Goal: Information Seeking & Learning: Learn about a topic

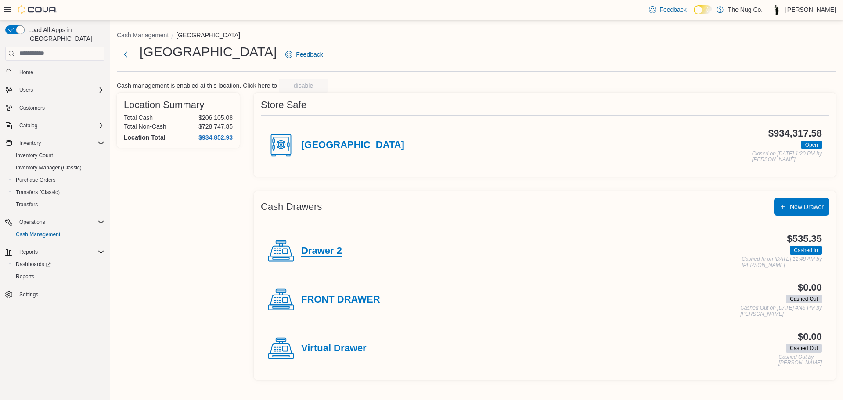
click at [315, 248] on h4 "Drawer 2" at bounding box center [321, 250] width 41 height 11
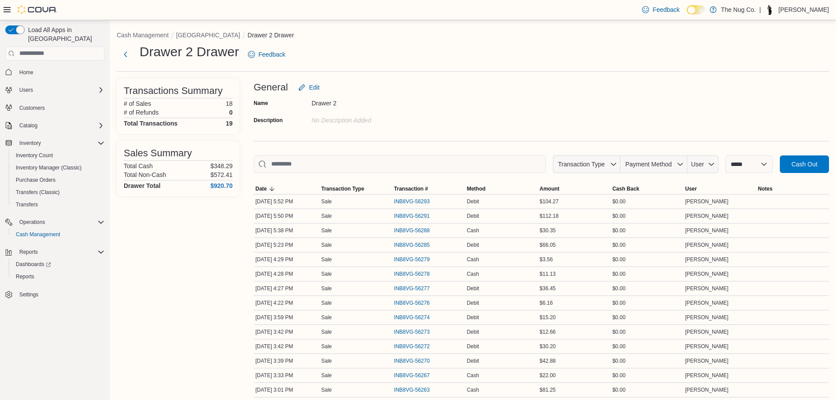
drag, startPoint x: 764, startPoint y: 38, endPoint x: 763, endPoint y: 43, distance: 4.5
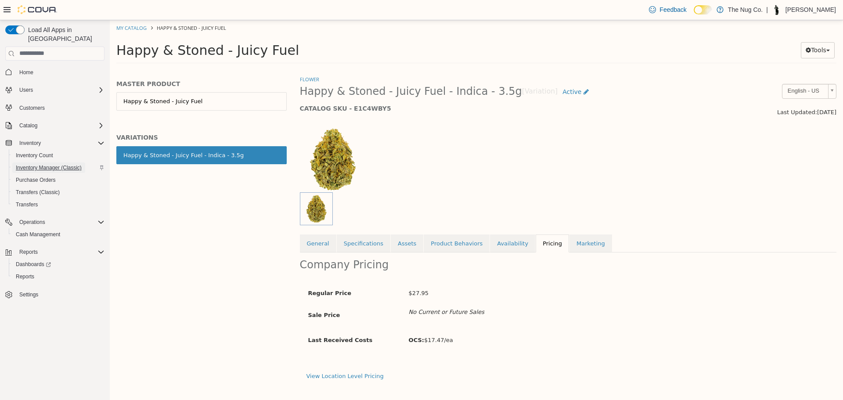
click at [68, 164] on span "Inventory Manager (Classic)" at bounding box center [49, 167] width 66 height 7
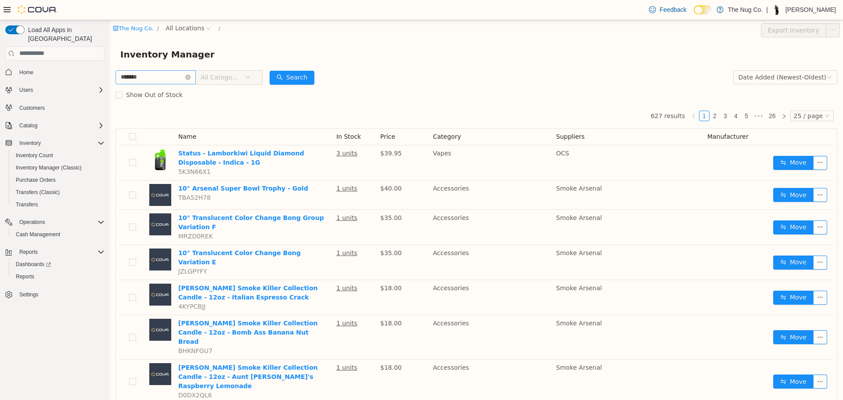
type input "*******"
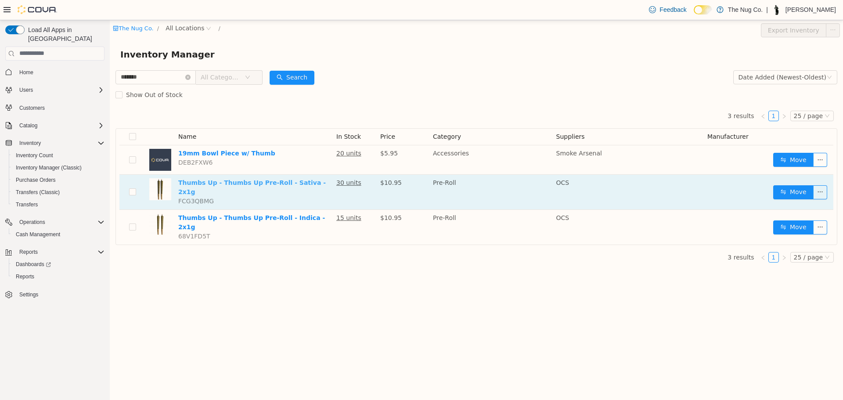
click at [284, 182] on link "Thumbs Up - Thumbs Up Pre-Roll - Sativa - 2x1g" at bounding box center [251, 187] width 147 height 16
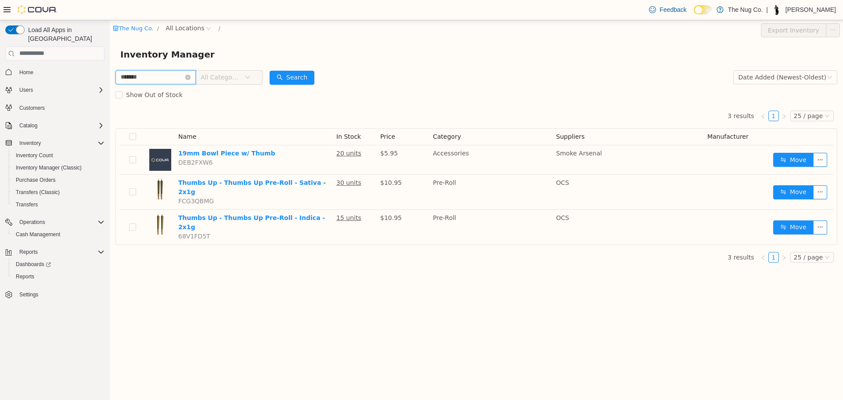
click at [196, 76] on input "*******" at bounding box center [155, 77] width 80 height 14
click at [190, 76] on icon "icon: close-circle" at bounding box center [187, 76] width 5 height 5
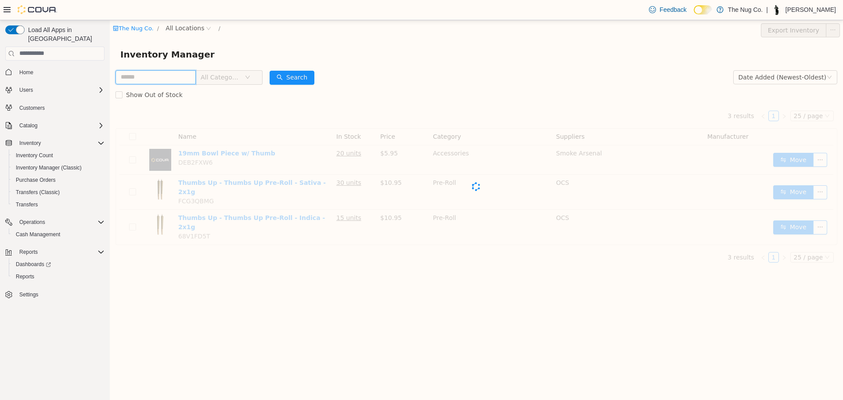
click at [167, 76] on input "text" at bounding box center [155, 77] width 80 height 14
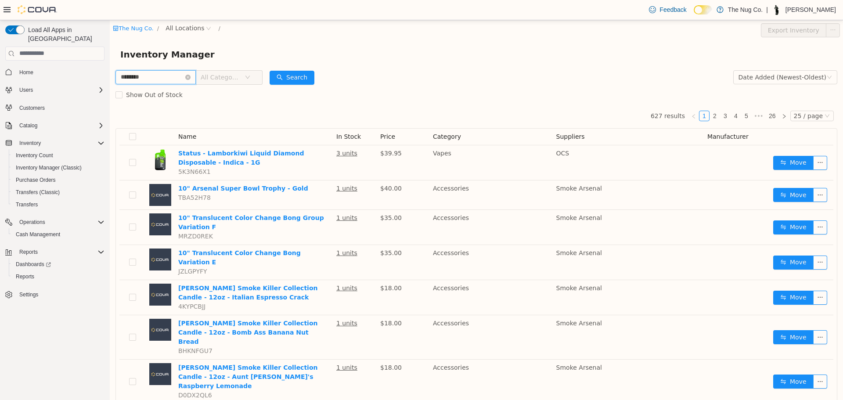
type input "********"
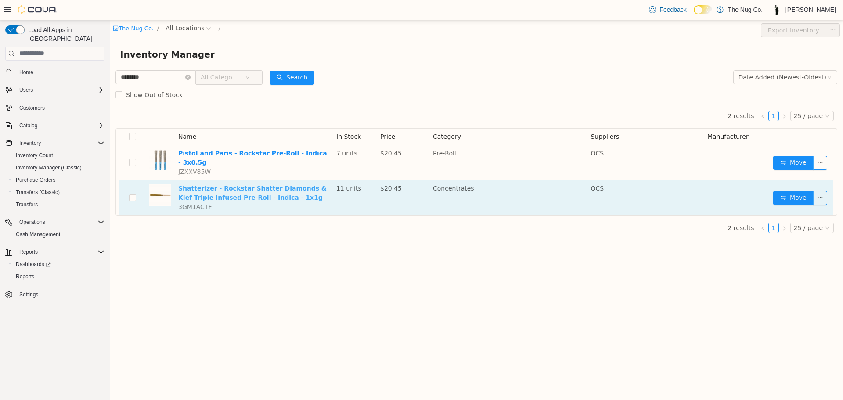
click at [258, 188] on link "Shatterizer - Rockstar Shatter Diamonds & Kief Triple Infused Pre-Roll - Indica…" at bounding box center [252, 192] width 148 height 16
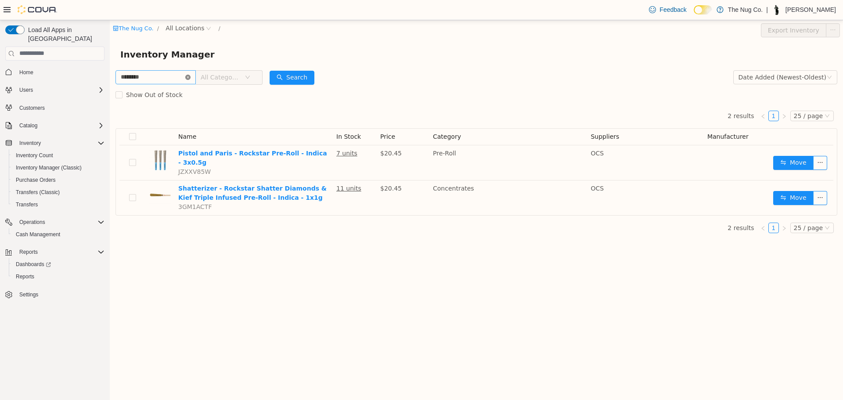
click at [190, 75] on icon "icon: close-circle" at bounding box center [187, 76] width 5 height 5
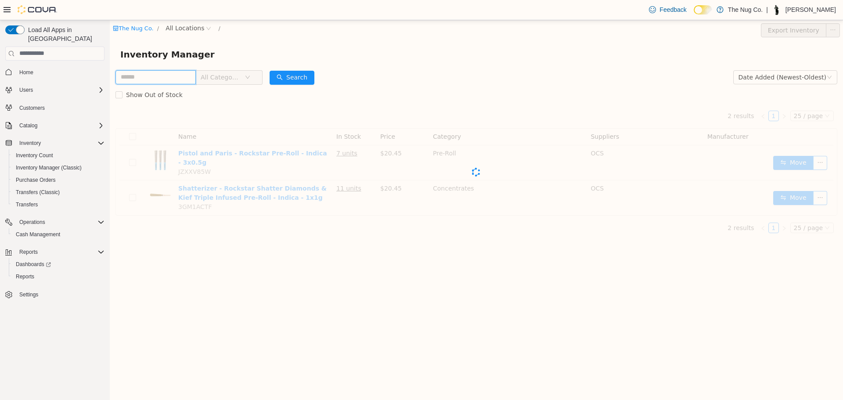
click at [182, 77] on input "text" at bounding box center [155, 77] width 80 height 14
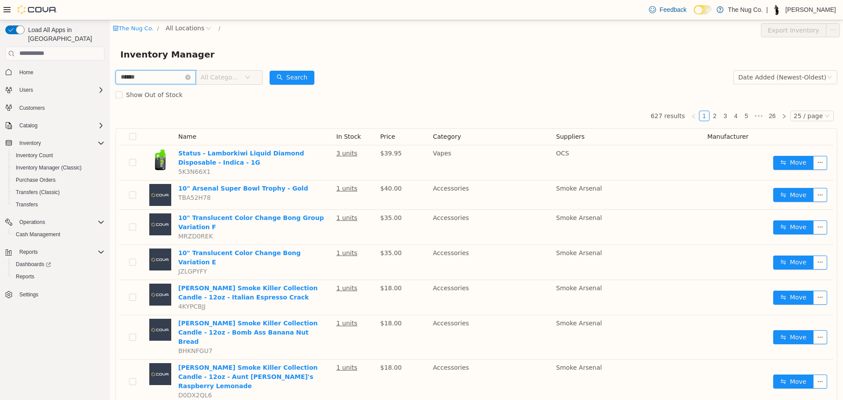
type input "******"
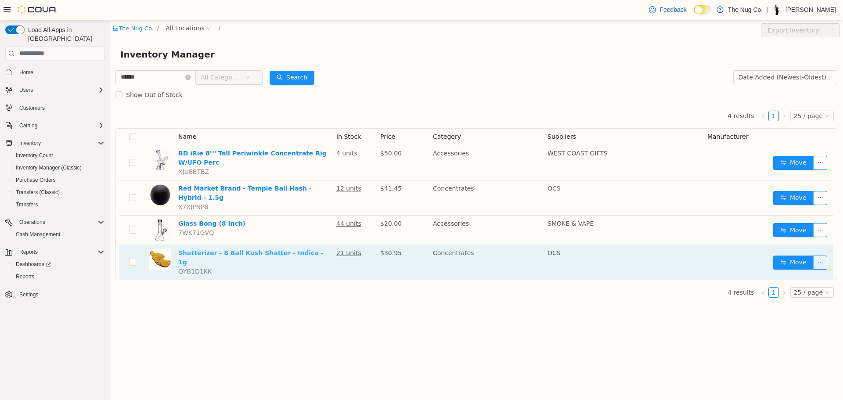
click at [212, 249] on link "Shatterizer - 8 Ball Kush Shatter - Indica - 1g" at bounding box center [250, 257] width 145 height 16
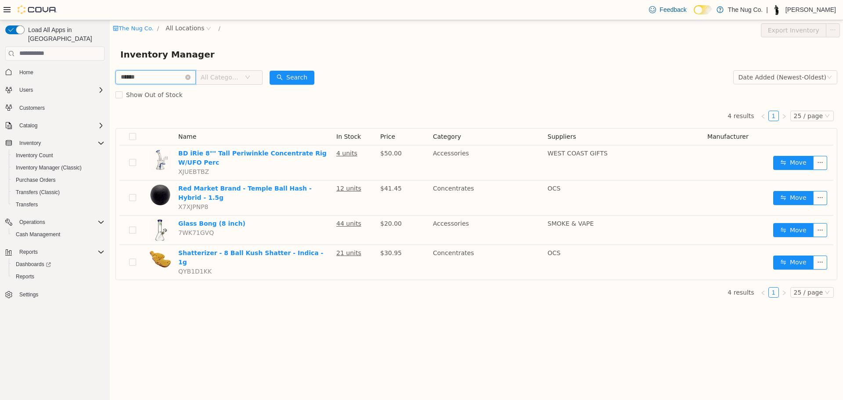
click at [195, 79] on input "******" at bounding box center [155, 77] width 80 height 14
click at [190, 77] on icon "icon: close-circle" at bounding box center [187, 76] width 5 height 5
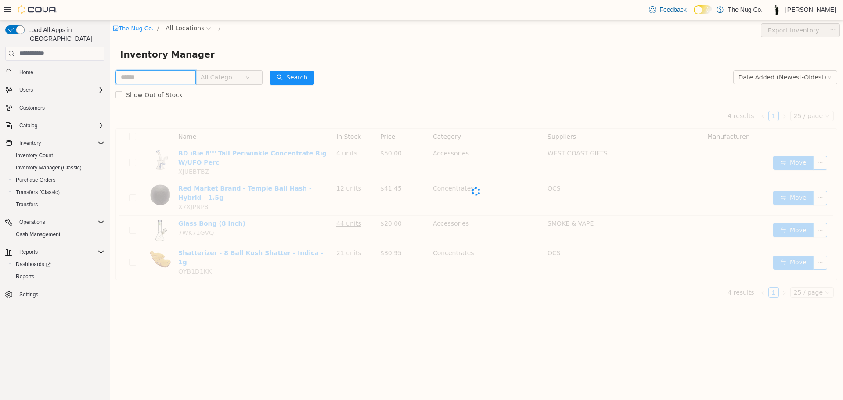
click at [181, 81] on input "text" at bounding box center [155, 77] width 80 height 14
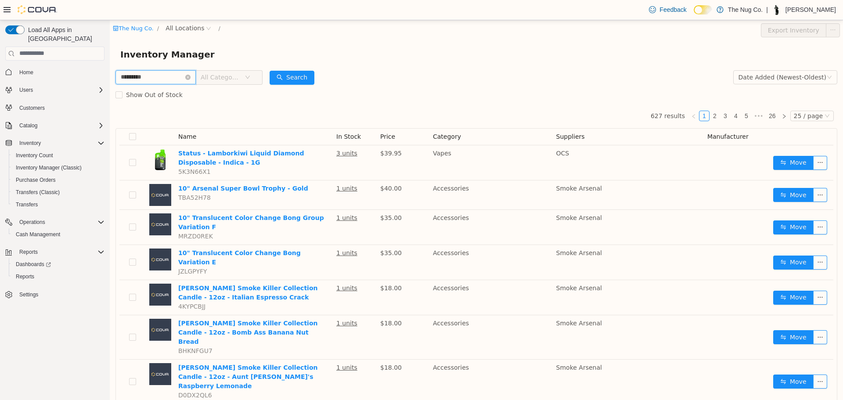
type input "*********"
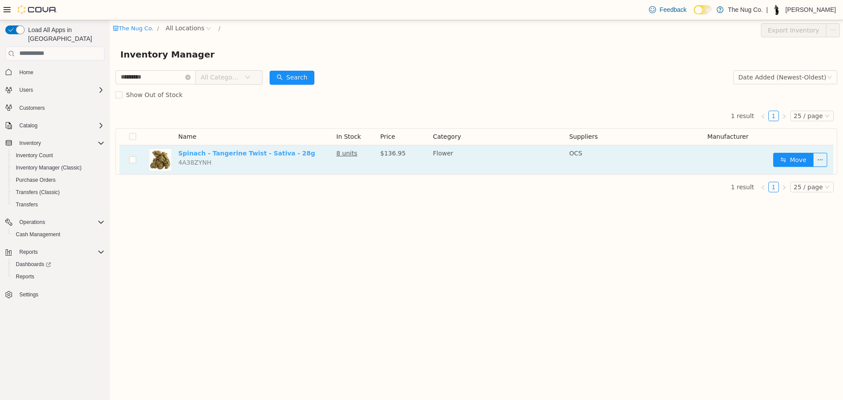
click at [210, 152] on link "Spinach - Tangerine Twist - Sativa - 28g" at bounding box center [246, 152] width 137 height 7
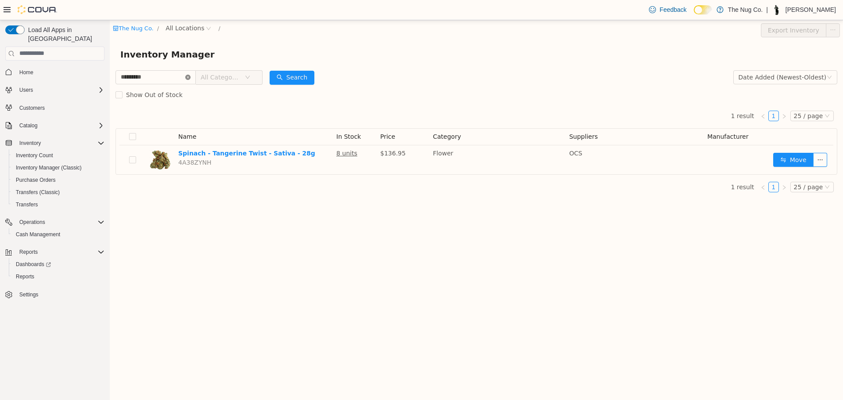
click at [190, 77] on icon "icon: close-circle" at bounding box center [187, 76] width 5 height 5
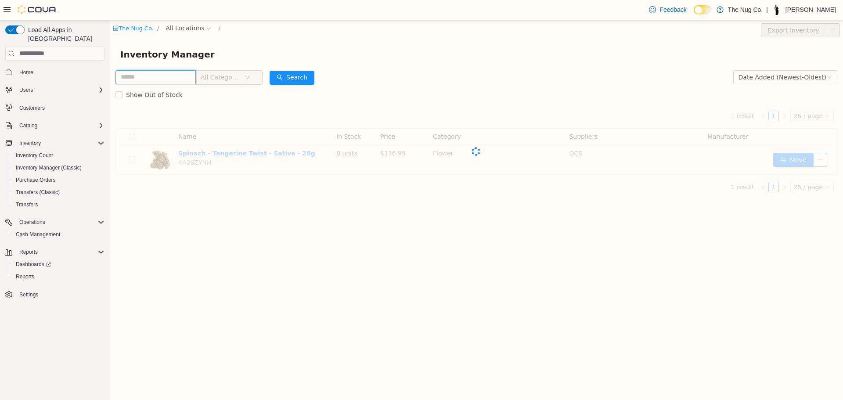
click at [183, 75] on input "text" at bounding box center [155, 77] width 80 height 14
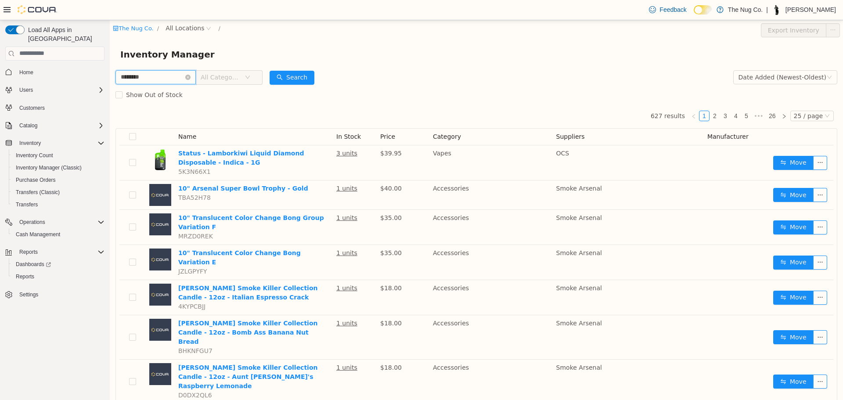
type input "********"
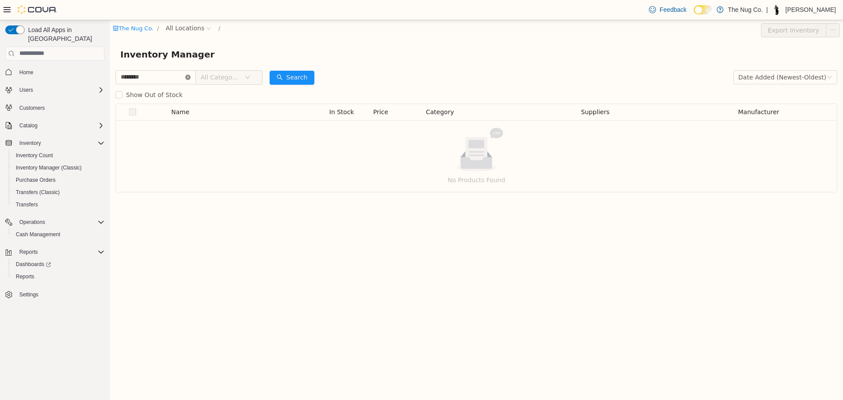
click at [190, 78] on icon "icon: close-circle" at bounding box center [187, 76] width 5 height 5
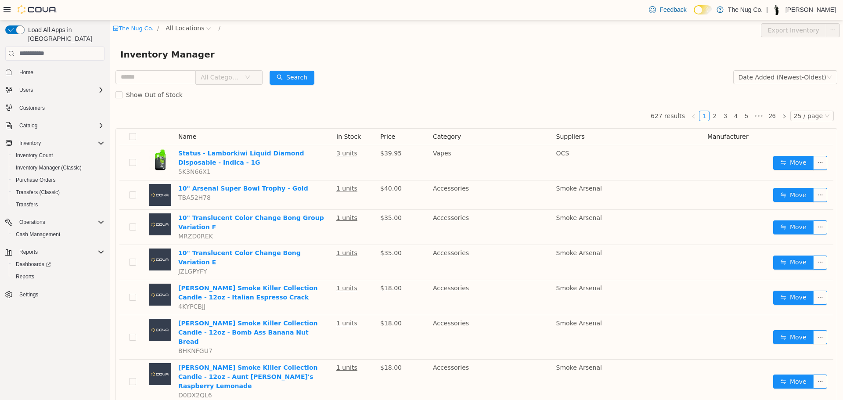
drag, startPoint x: 172, startPoint y: 14, endPoint x: 62, endPoint y: 0, distance: 110.6
click at [172, 14] on div "Feedback Dark Mode The Nug Co. | Thomas Leeder" at bounding box center [421, 10] width 843 height 20
click at [173, 24] on span "All Locations" at bounding box center [184, 28] width 39 height 10
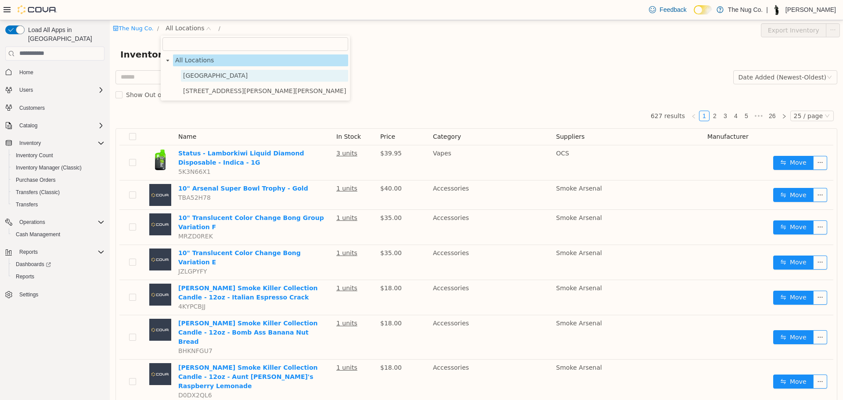
click at [186, 75] on span "[GEOGRAPHIC_DATA]" at bounding box center [215, 75] width 65 height 7
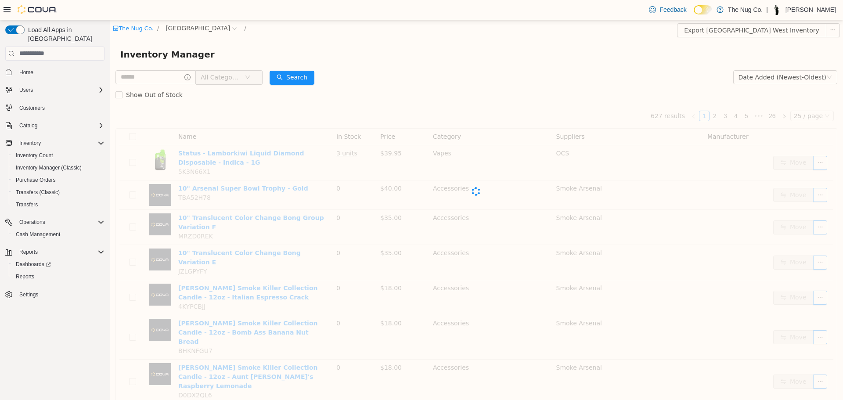
click at [240, 79] on span "All Categories" at bounding box center [221, 76] width 40 height 9
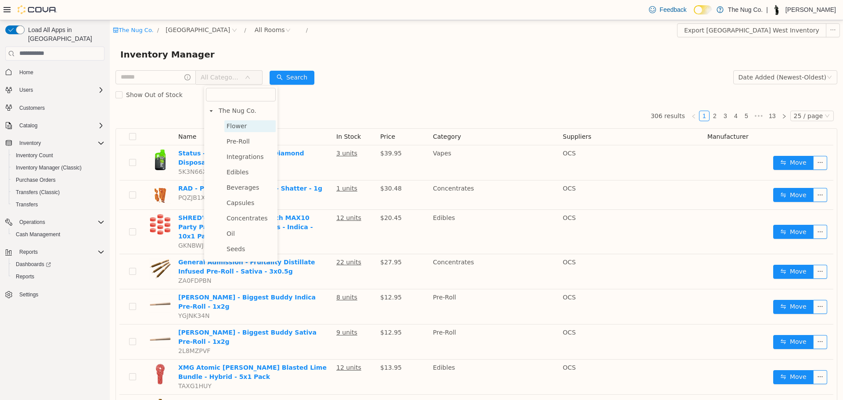
click at [242, 127] on span "Flower" at bounding box center [236, 125] width 20 height 7
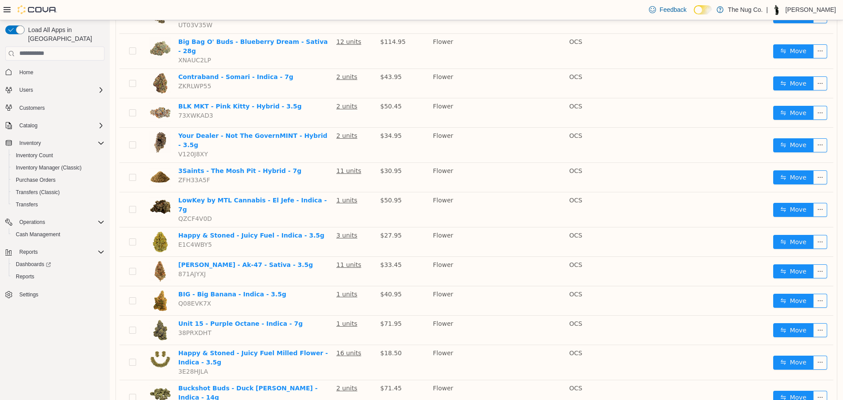
scroll to position [523, 0]
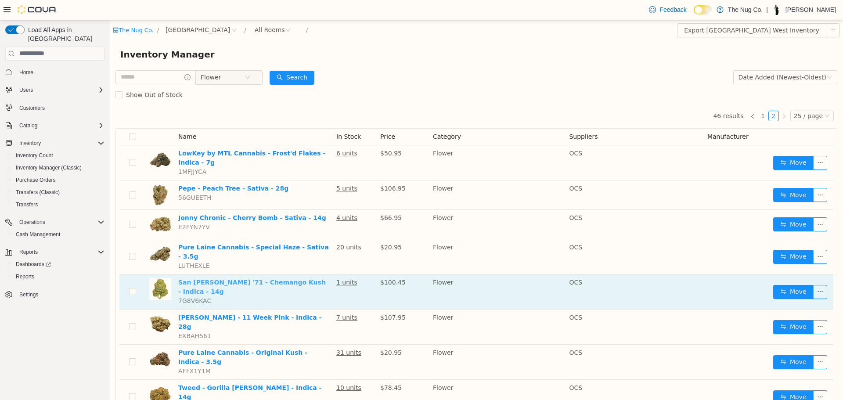
click at [262, 278] on link "San Rafael '71 - Chemango Kush - Indica - 14g" at bounding box center [251, 286] width 147 height 16
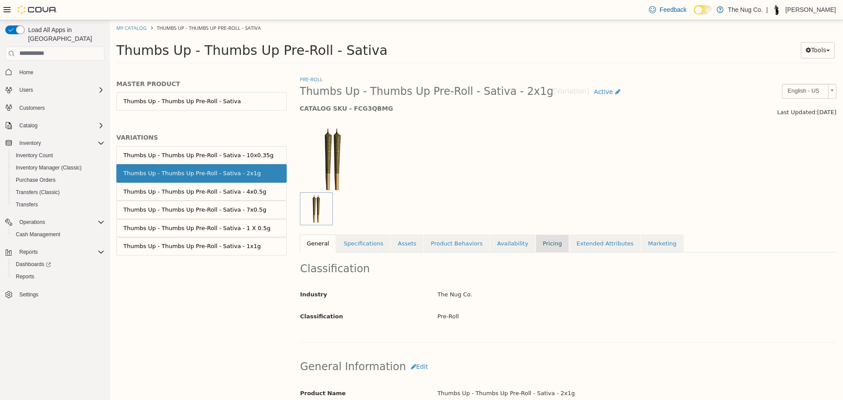
click at [535, 249] on link "Pricing" at bounding box center [551, 243] width 33 height 18
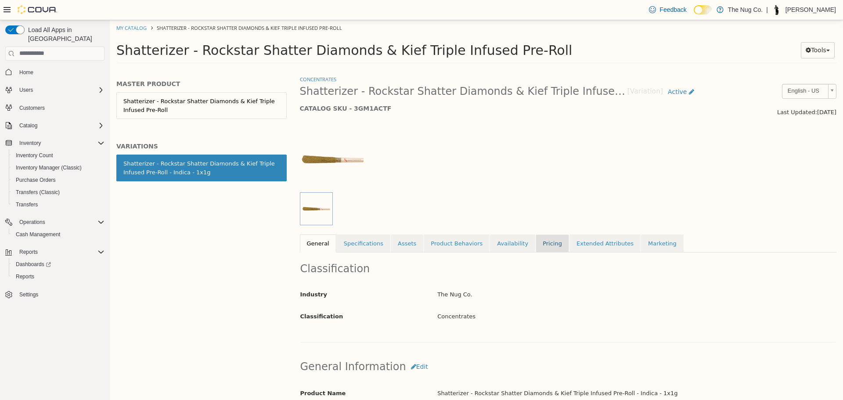
click at [535, 248] on link "Pricing" at bounding box center [551, 243] width 33 height 18
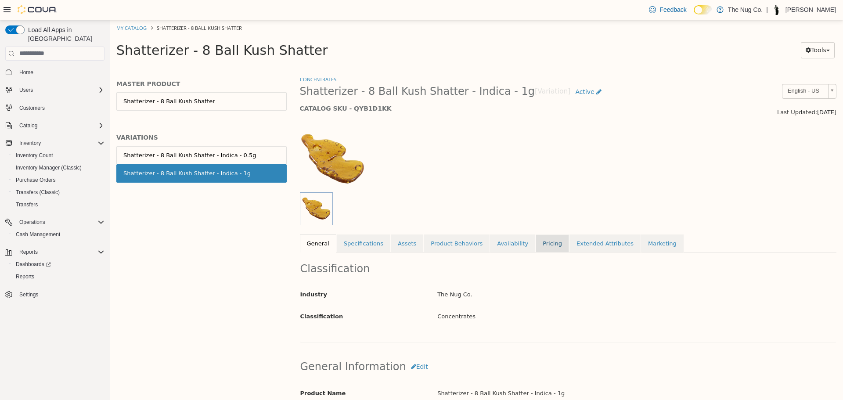
click at [535, 240] on link "Pricing" at bounding box center [551, 243] width 33 height 18
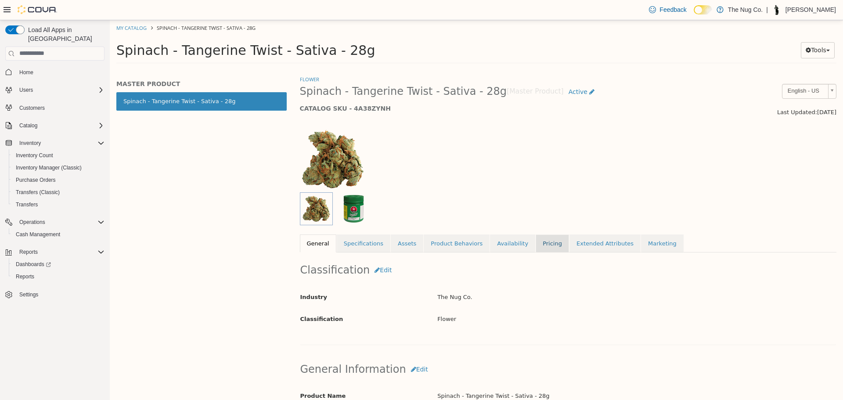
click at [535, 248] on link "Pricing" at bounding box center [551, 243] width 33 height 18
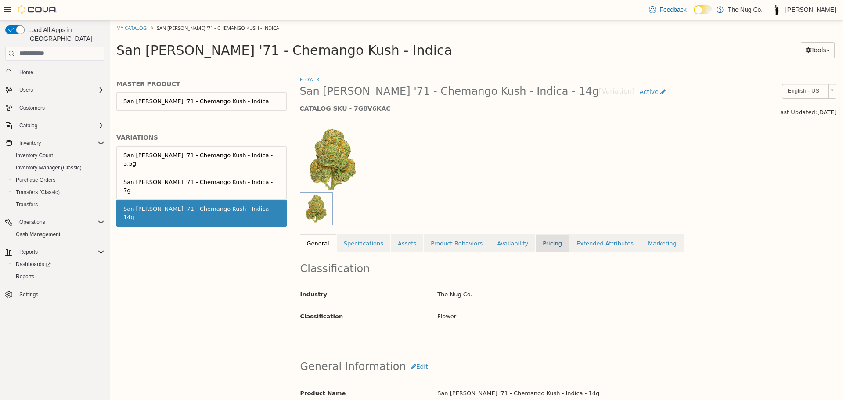
click at [535, 246] on link "Pricing" at bounding box center [551, 243] width 33 height 18
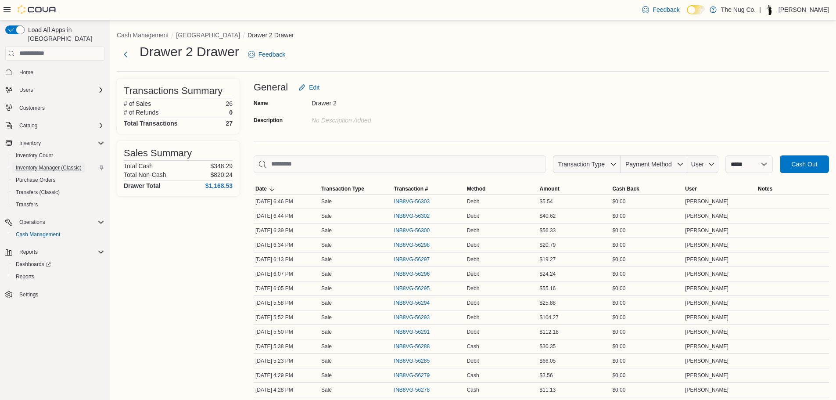
click at [48, 164] on span "Inventory Manager (Classic)" at bounding box center [49, 167] width 66 height 7
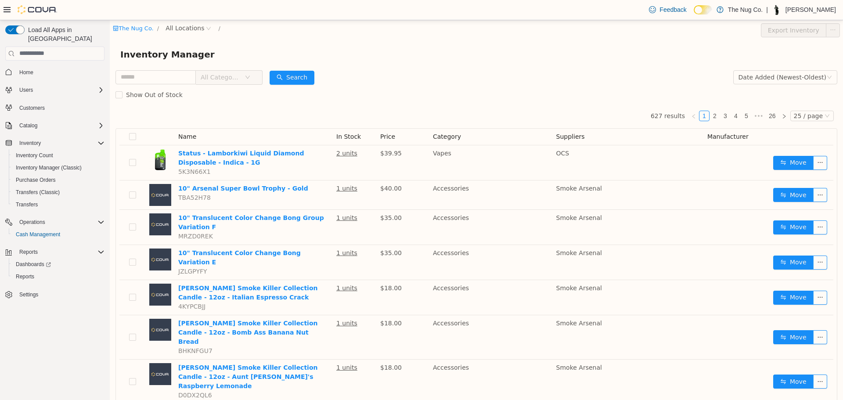
click at [237, 76] on span "All Categories" at bounding box center [221, 76] width 40 height 9
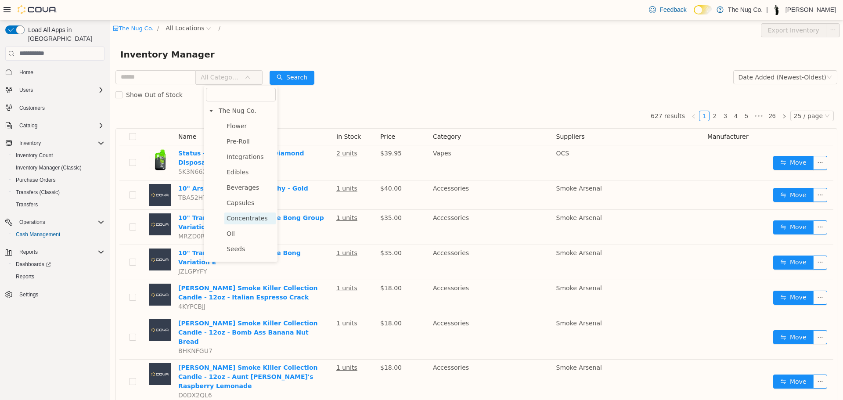
click at [247, 224] on span "Concentrates" at bounding box center [249, 218] width 51 height 12
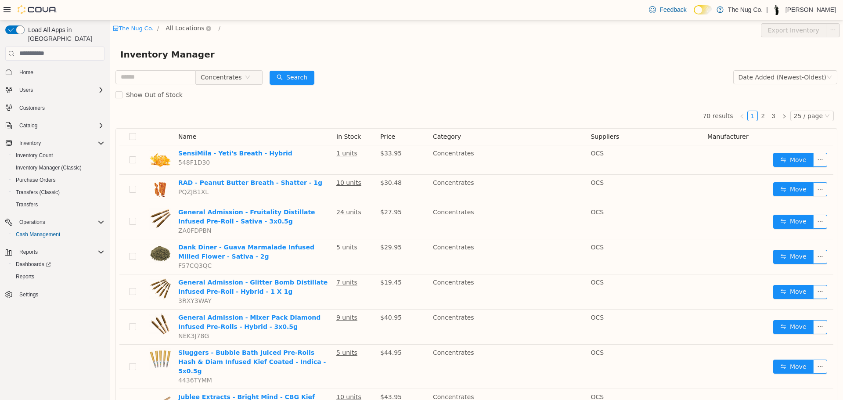
click at [190, 25] on span "All Locations" at bounding box center [184, 28] width 39 height 10
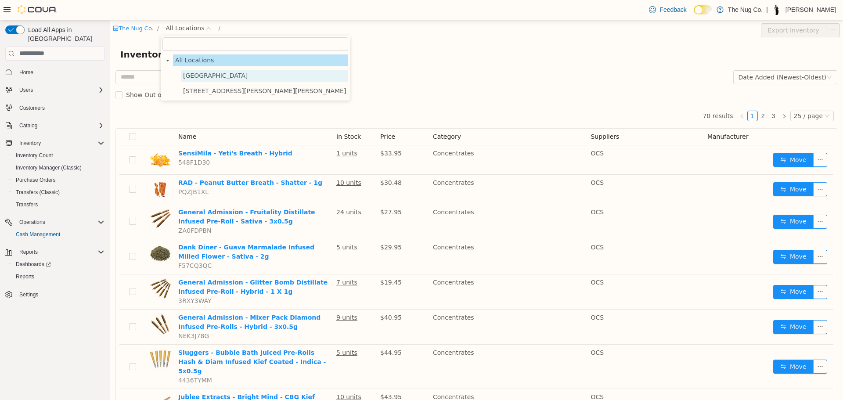
click at [196, 79] on span "1213 Dundas Street West" at bounding box center [215, 75] width 65 height 7
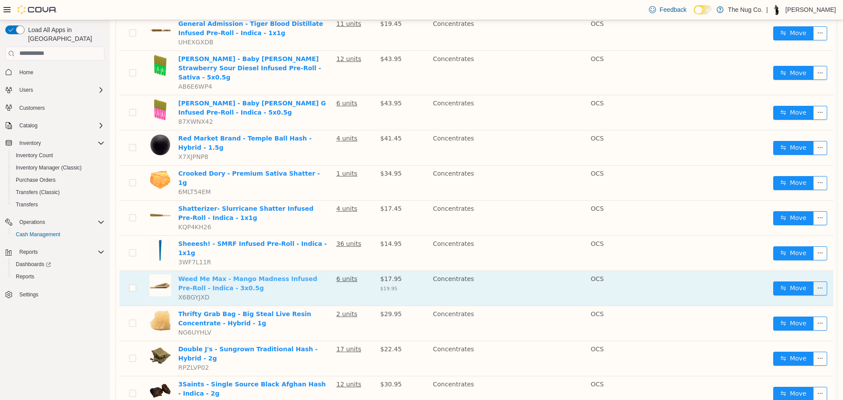
scroll to position [614, 0]
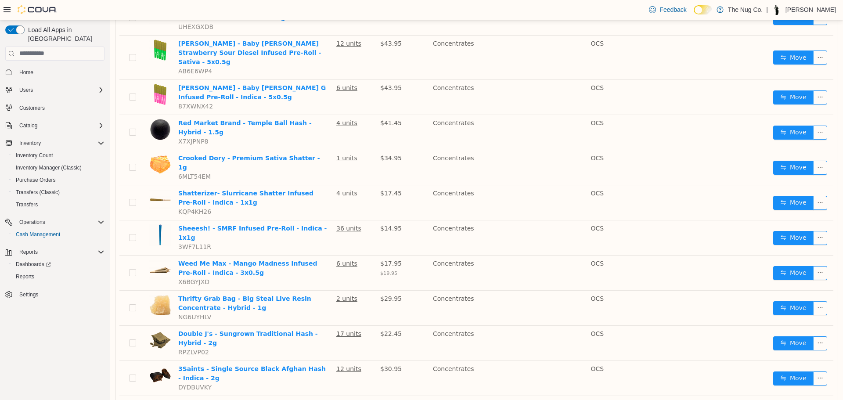
click at [807, 373] on li "50 / page" at bounding box center [807, 373] width 43 height 14
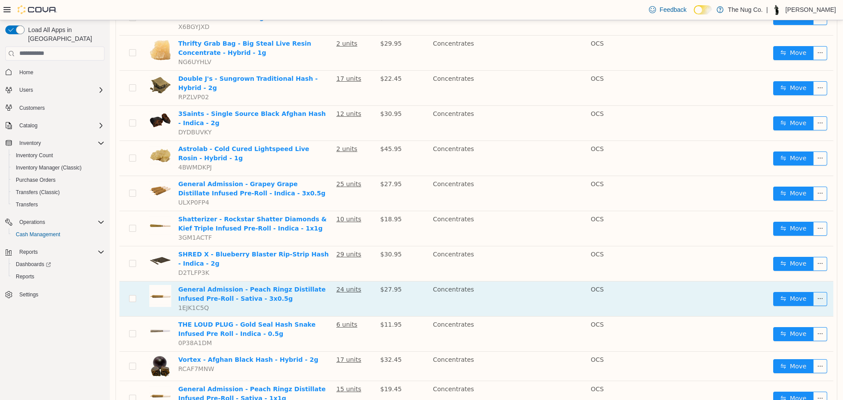
scroll to position [913, 0]
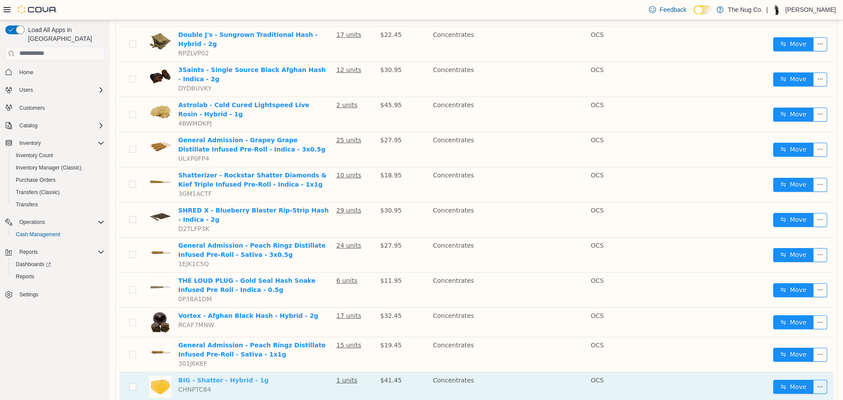
click at [220, 376] on link "BIG - Shatter - Hybrid - 1g" at bounding box center [223, 379] width 90 height 7
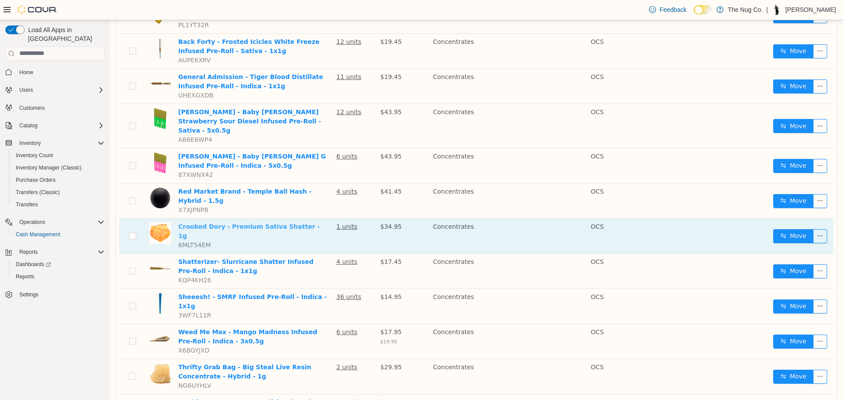
scroll to position [518, 0]
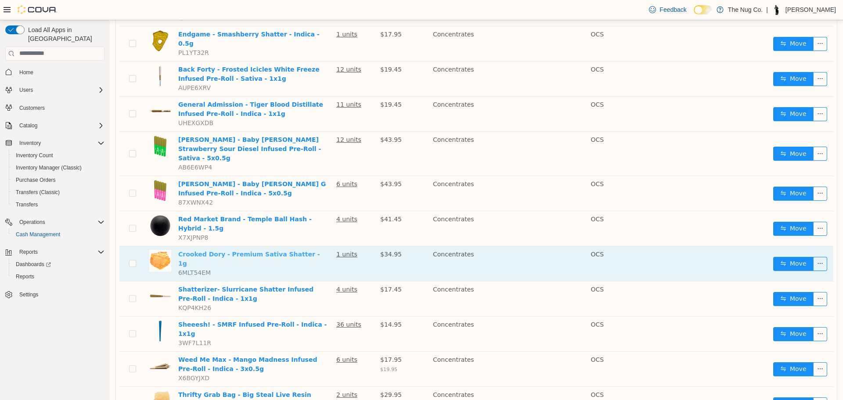
click at [230, 250] on link "Crooked Dory - Premium Sativa Shatter - 1g" at bounding box center [248, 258] width 141 height 16
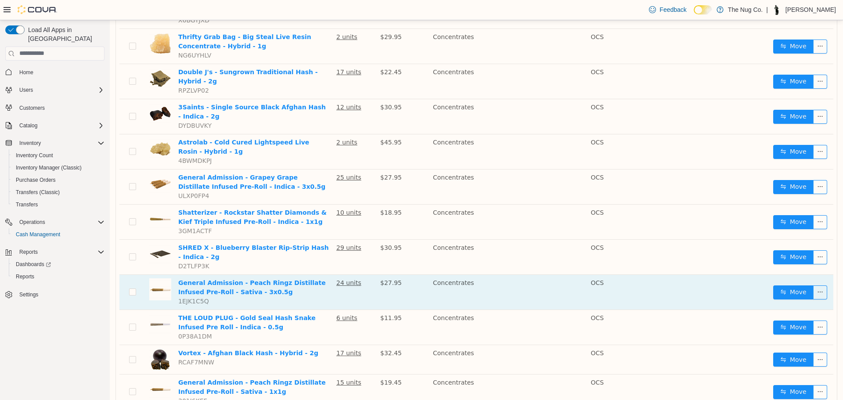
scroll to position [913, 0]
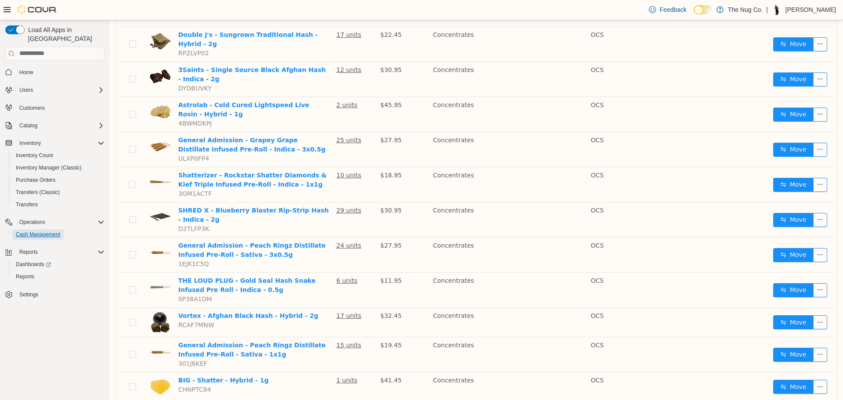
click at [36, 231] on span "Cash Management" at bounding box center [38, 234] width 44 height 11
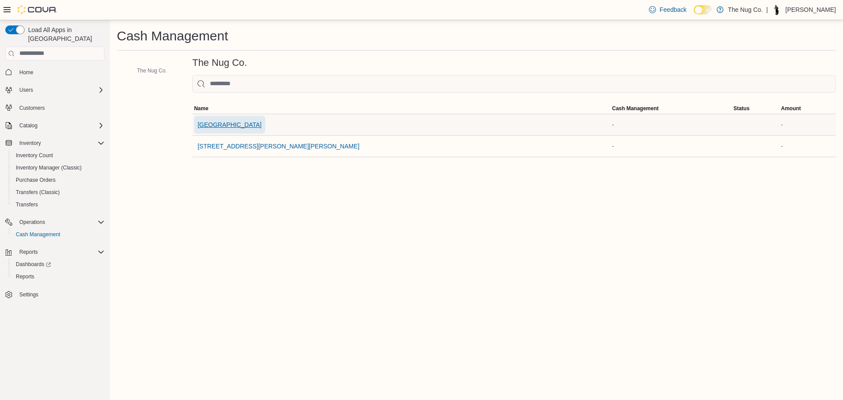
click at [232, 129] on span "[GEOGRAPHIC_DATA]" at bounding box center [229, 125] width 64 height 18
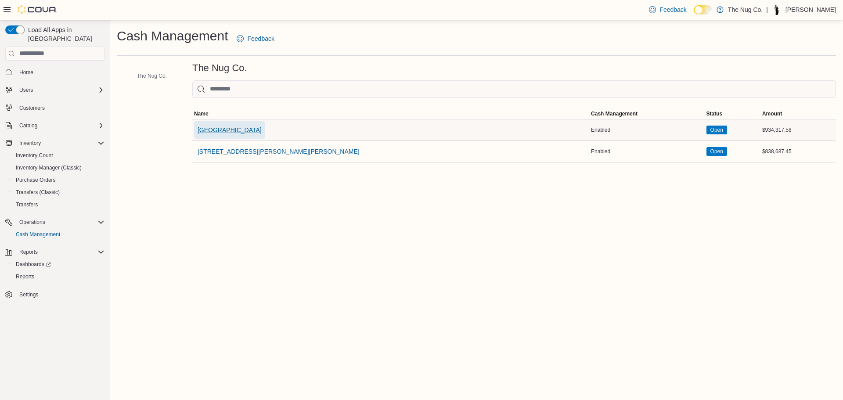
click at [240, 129] on span "[GEOGRAPHIC_DATA]" at bounding box center [229, 130] width 64 height 9
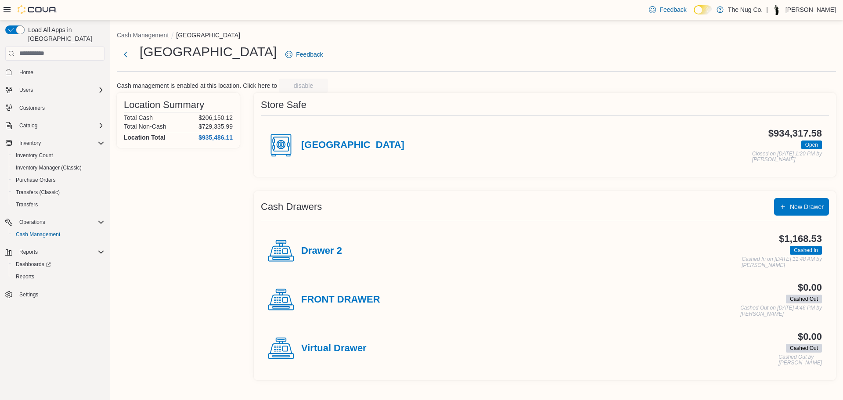
click at [330, 247] on h4 "Drawer 2" at bounding box center [321, 250] width 41 height 11
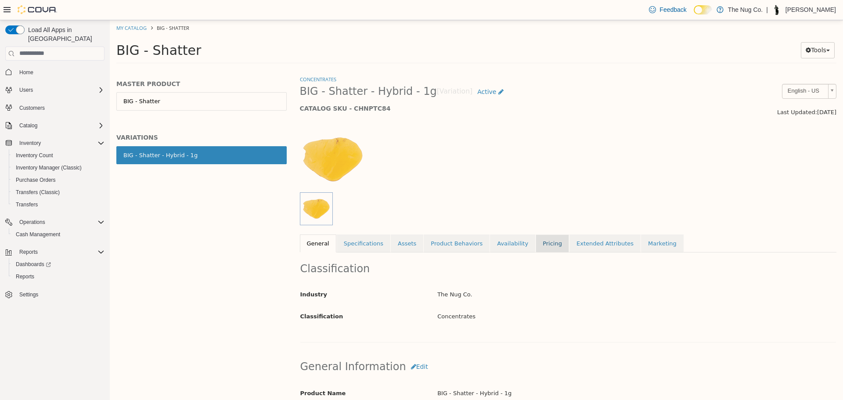
click at [535, 240] on link "Pricing" at bounding box center [551, 243] width 33 height 18
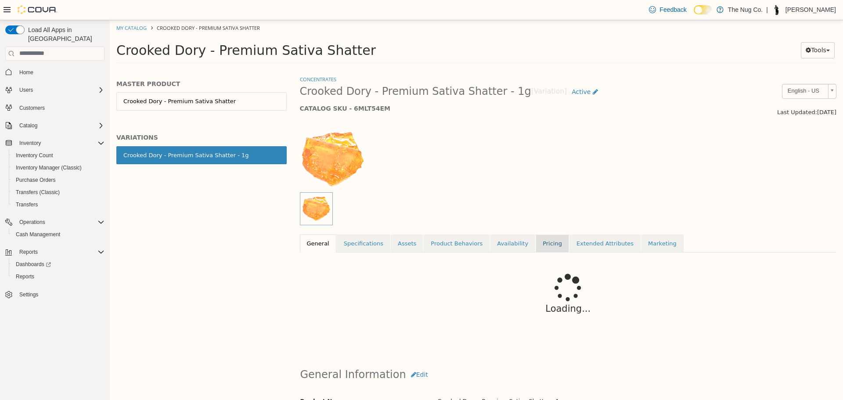
click at [535, 234] on link "Pricing" at bounding box center [551, 243] width 33 height 18
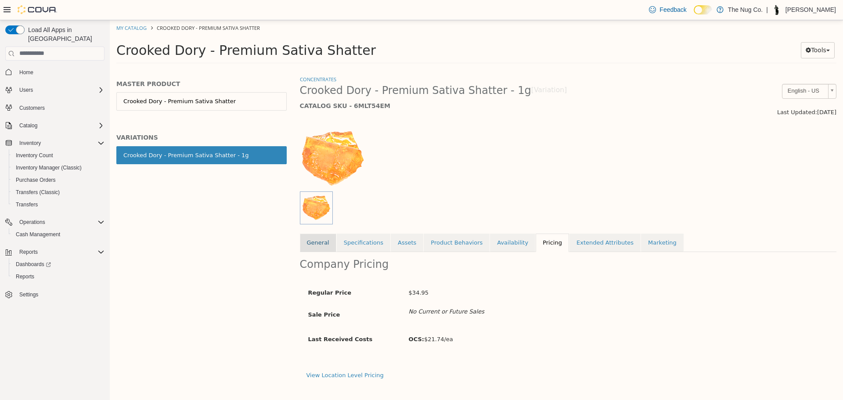
click at [324, 245] on link "General" at bounding box center [318, 242] width 36 height 18
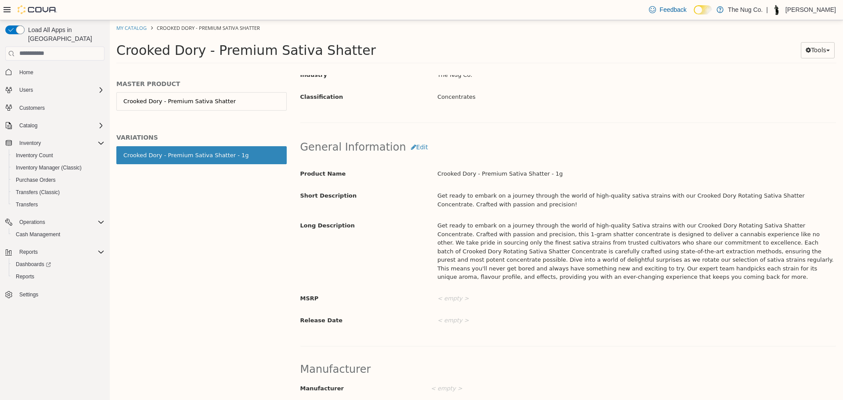
scroll to position [220, 0]
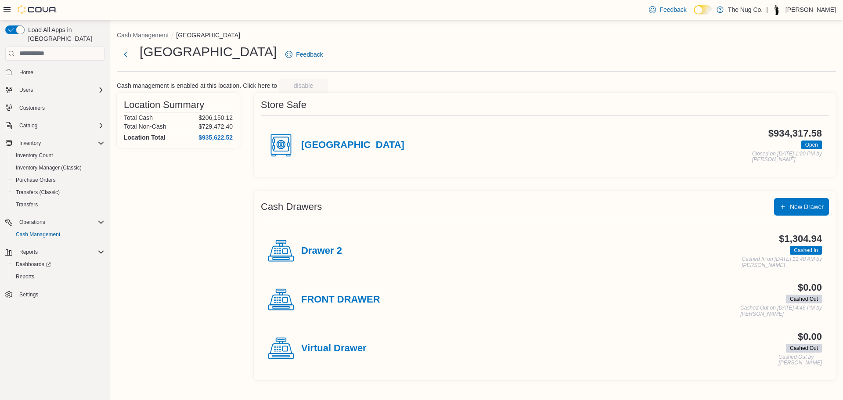
click at [317, 258] on div "Drawer 2" at bounding box center [305, 251] width 74 height 26
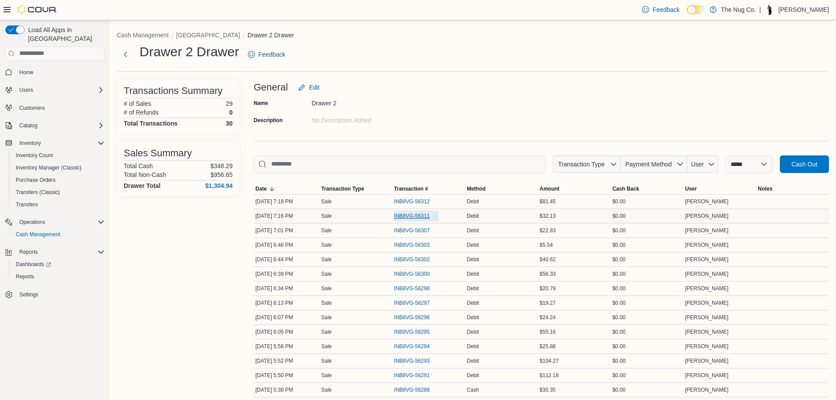
click at [417, 214] on span "INB8VG-56311" at bounding box center [412, 215] width 36 height 7
click at [37, 164] on span "Inventory Manager (Classic)" at bounding box center [49, 167] width 66 height 7
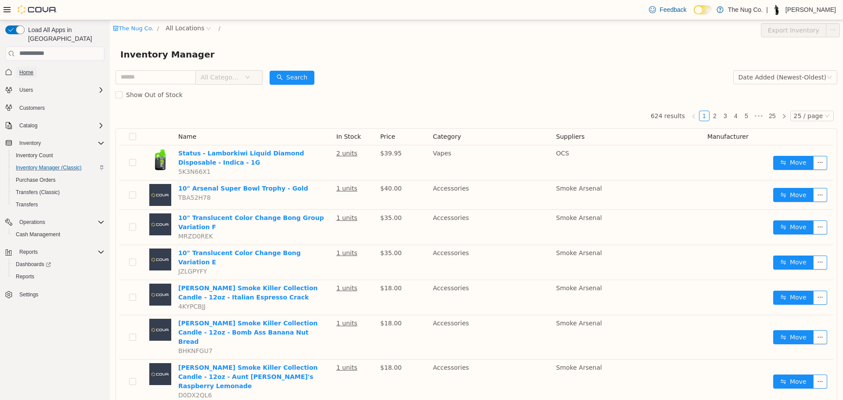
click at [32, 69] on span "Home" at bounding box center [26, 72] width 14 height 7
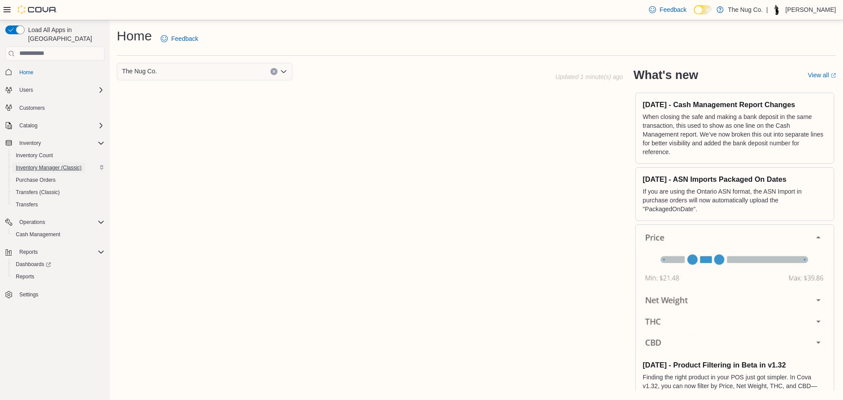
click at [36, 164] on span "Inventory Manager (Classic)" at bounding box center [49, 167] width 66 height 7
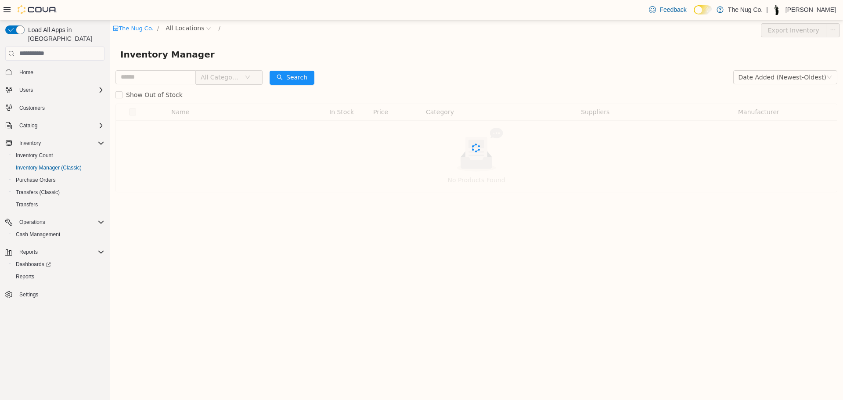
click at [223, 82] on span "All Categories" at bounding box center [223, 76] width 44 height 13
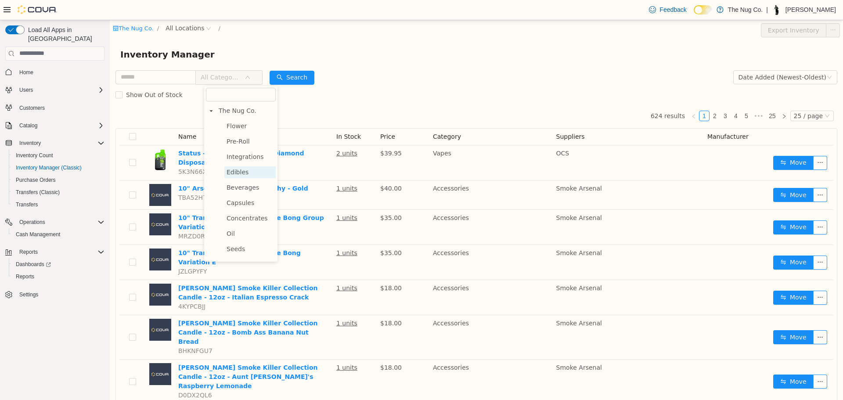
click at [250, 176] on span "Edibles" at bounding box center [249, 172] width 51 height 12
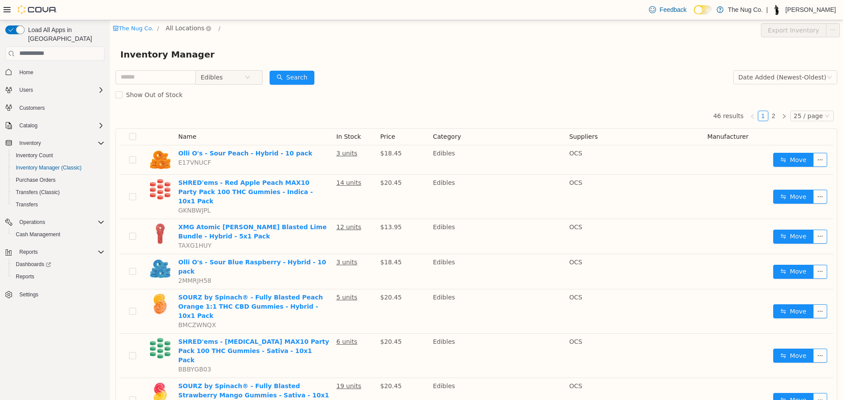
click at [186, 24] on span "All Locations" at bounding box center [184, 28] width 39 height 10
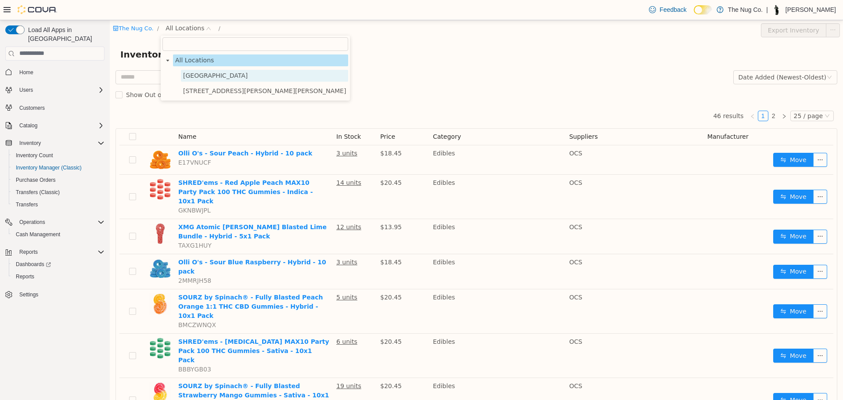
click at [203, 74] on span "[GEOGRAPHIC_DATA]" at bounding box center [215, 75] width 65 height 7
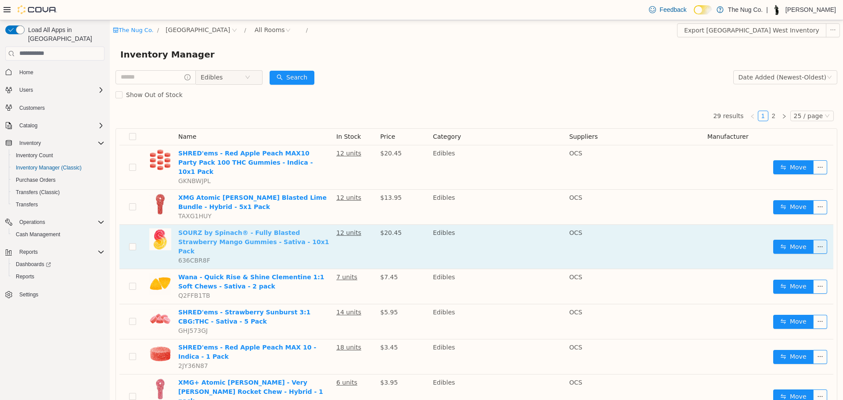
click at [258, 229] on link "SOURZ by Spinach® - Fully Blasted Strawberry Mango Gummies - Sativa - 10x1 Pack" at bounding box center [253, 241] width 151 height 25
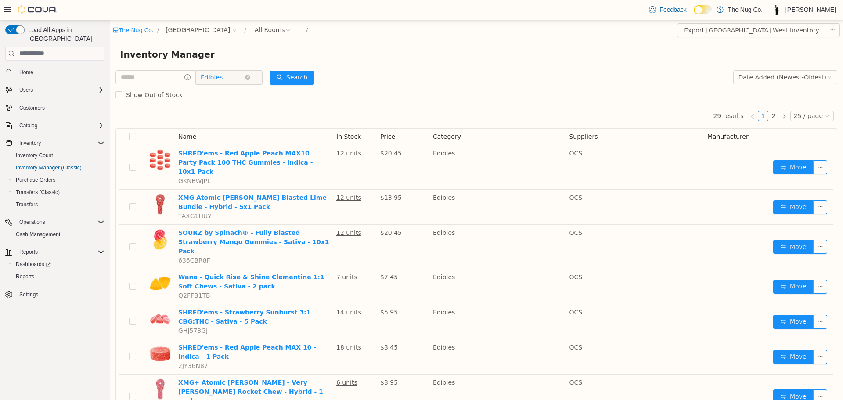
click at [237, 75] on span "Edibles" at bounding box center [223, 76] width 44 height 13
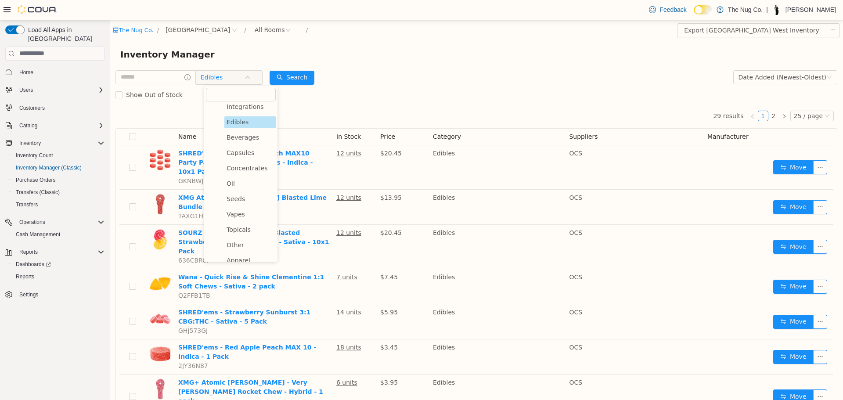
scroll to position [124, 0]
click at [252, 148] on span "Vapes" at bounding box center [249, 144] width 51 height 12
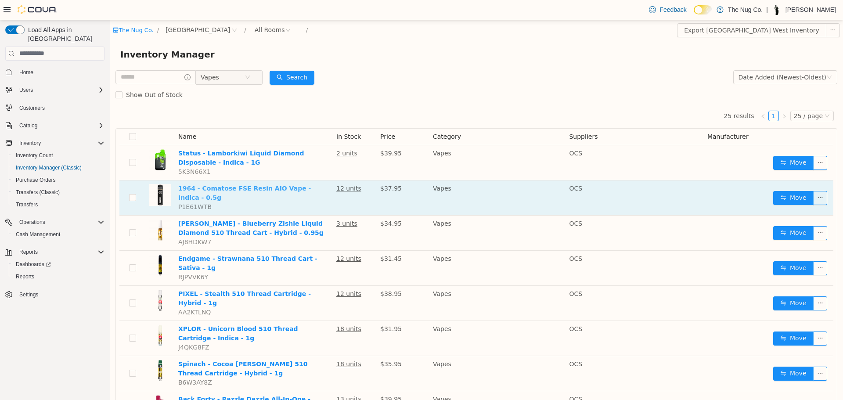
click at [264, 185] on link "1964 - Comatose FSE Resin AIO Vape - Indica - 0.5g" at bounding box center [244, 192] width 133 height 16
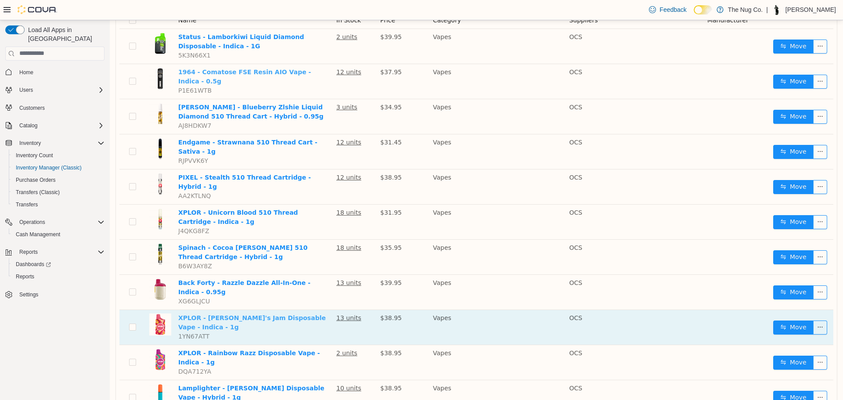
scroll to position [0, 0]
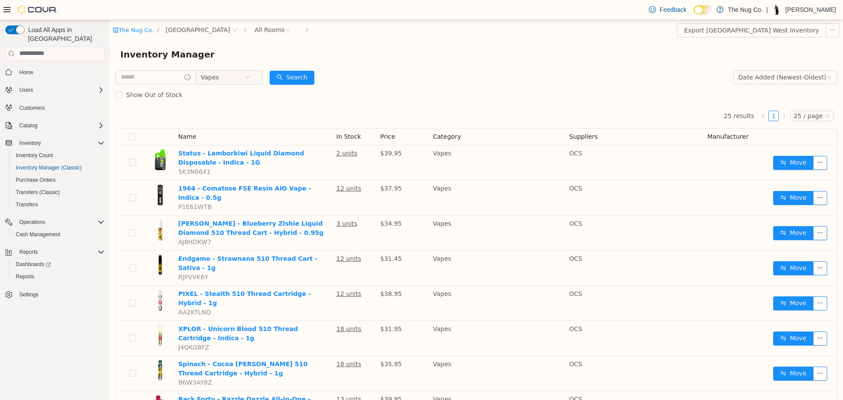
click at [246, 86] on div "Show Out of Stock" at bounding box center [475, 95] width 721 height 18
click at [244, 83] on span "Vapes" at bounding box center [223, 76] width 44 height 13
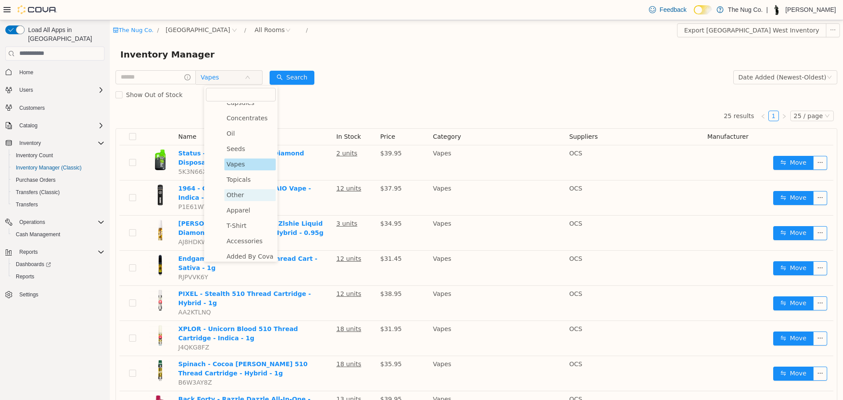
scroll to position [80, 0]
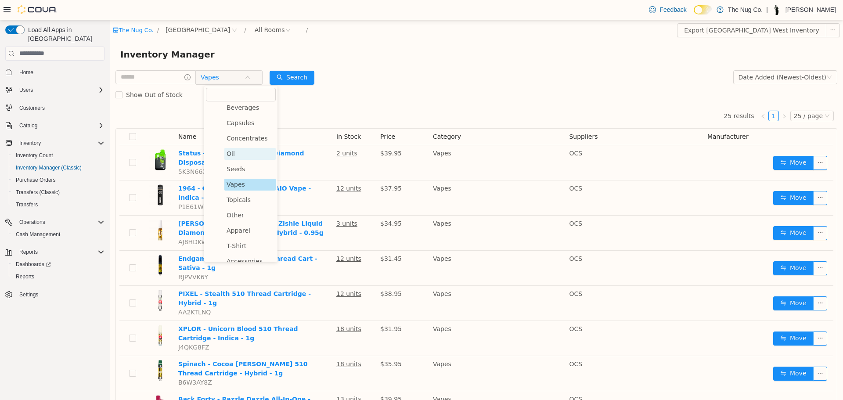
click at [241, 159] on span "Oil" at bounding box center [249, 153] width 51 height 12
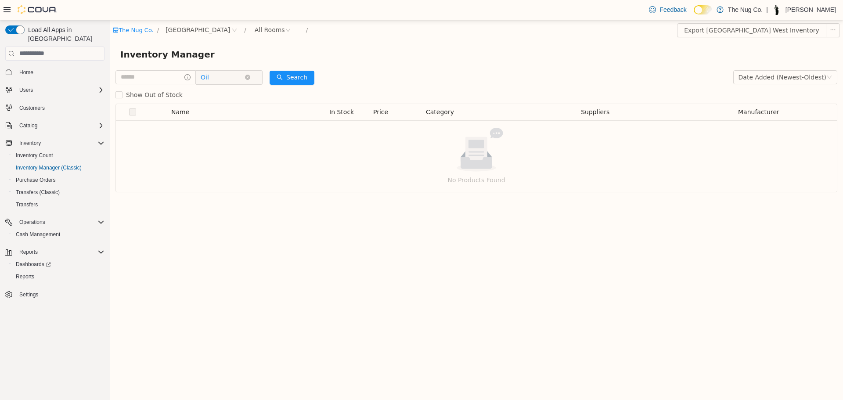
click at [228, 83] on span "Oil" at bounding box center [223, 76] width 44 height 13
click at [230, 141] on span "Concentrates" at bounding box center [246, 137] width 41 height 7
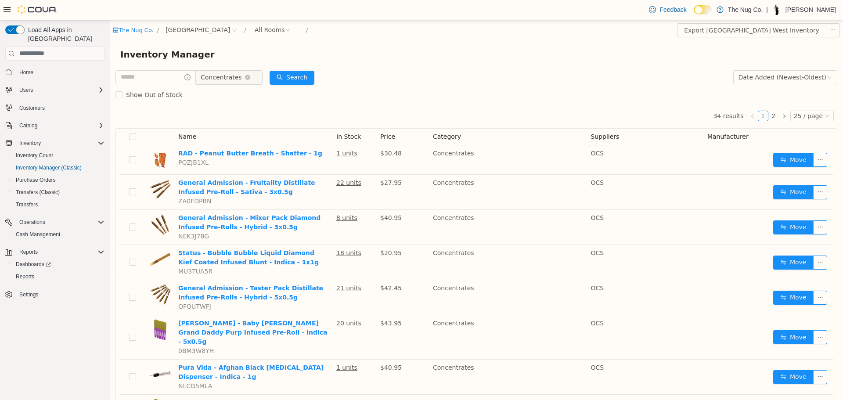
click at [229, 73] on span "Concentrates" at bounding box center [221, 76] width 41 height 13
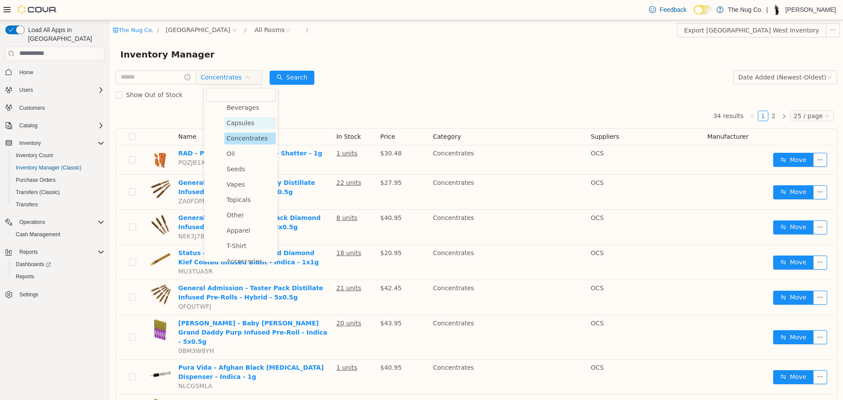
click at [234, 122] on span "Capsules" at bounding box center [240, 122] width 28 height 7
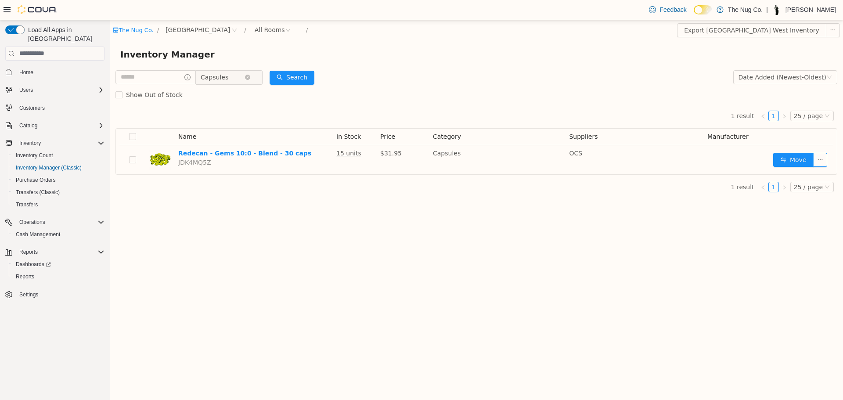
click at [223, 72] on span "Capsules" at bounding box center [215, 76] width 28 height 13
click at [237, 111] on span "Beverages" at bounding box center [242, 107] width 32 height 7
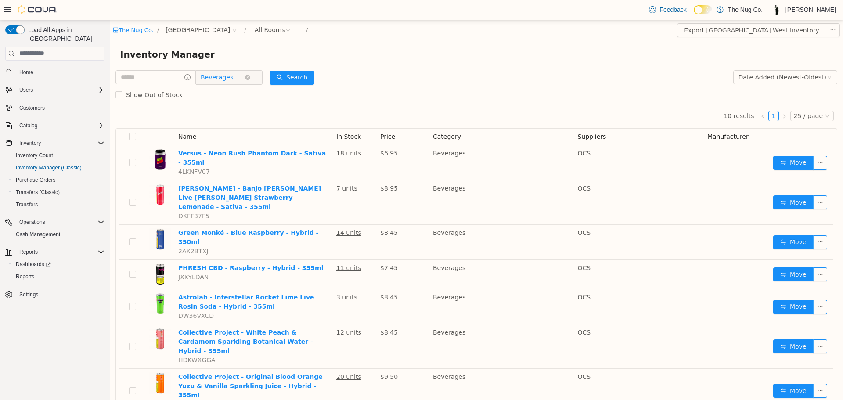
click at [233, 74] on span "Beverages" at bounding box center [217, 76] width 32 height 13
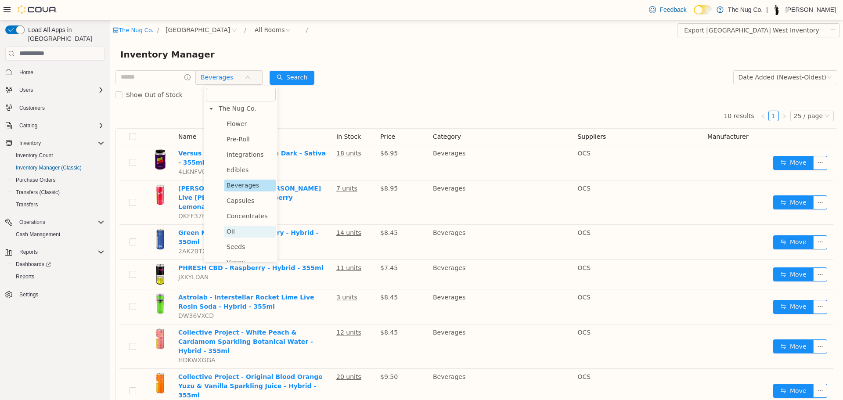
scroll to position [0, 0]
click at [41, 231] on span "Cash Management" at bounding box center [38, 234] width 44 height 7
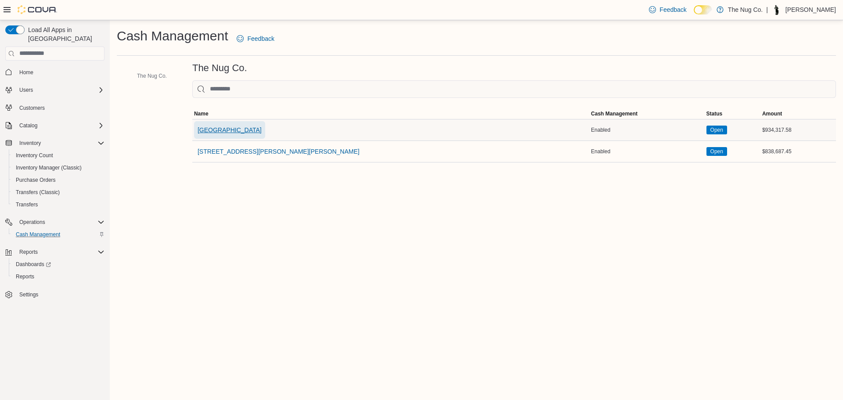
click at [251, 125] on span "1213 Dundas Street West" at bounding box center [229, 130] width 64 height 18
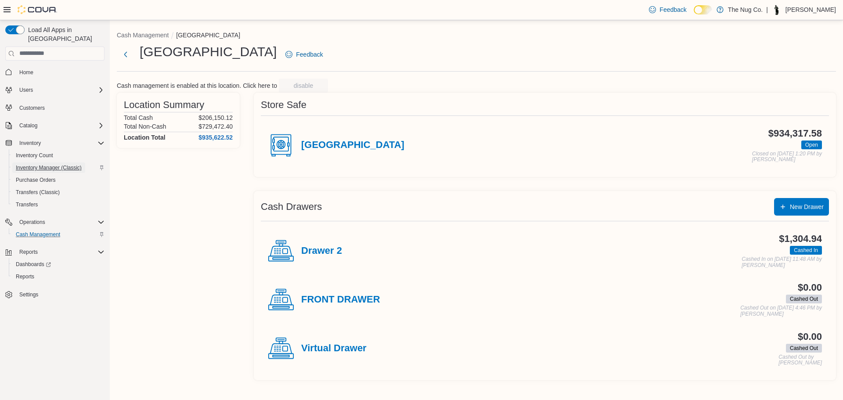
click at [61, 164] on span "Inventory Manager (Classic)" at bounding box center [49, 167] width 66 height 7
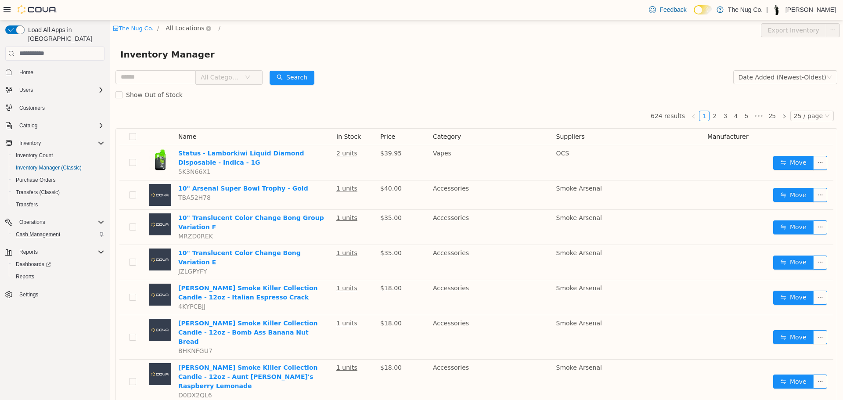
click at [175, 25] on span "All Locations" at bounding box center [184, 28] width 39 height 10
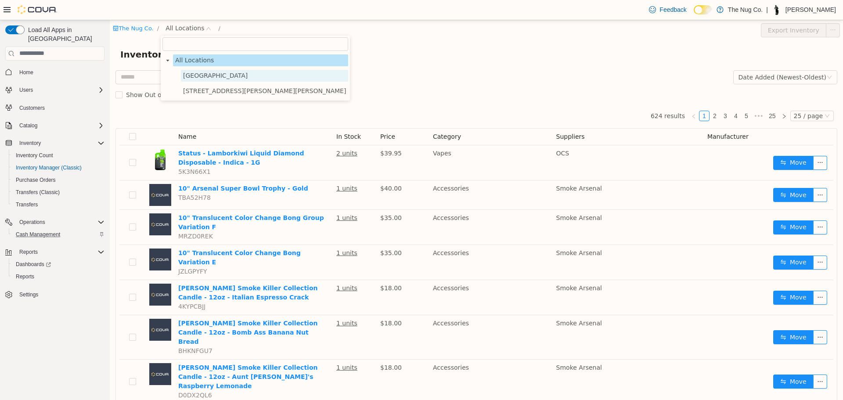
click at [194, 74] on span "1213 Dundas Street West" at bounding box center [215, 75] width 65 height 7
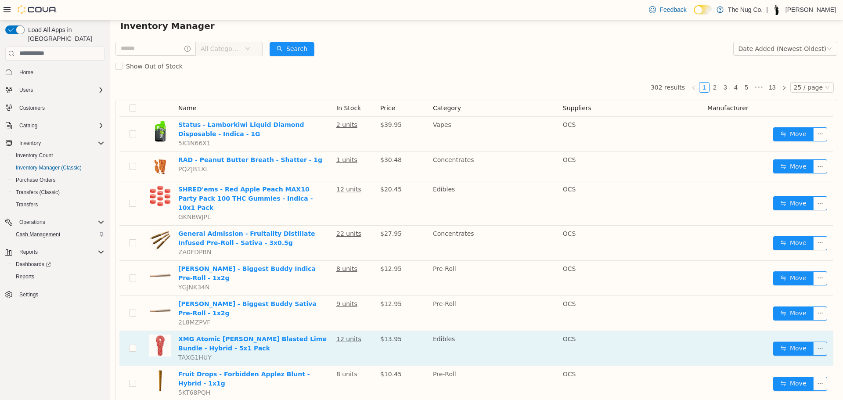
scroll to position [44, 0]
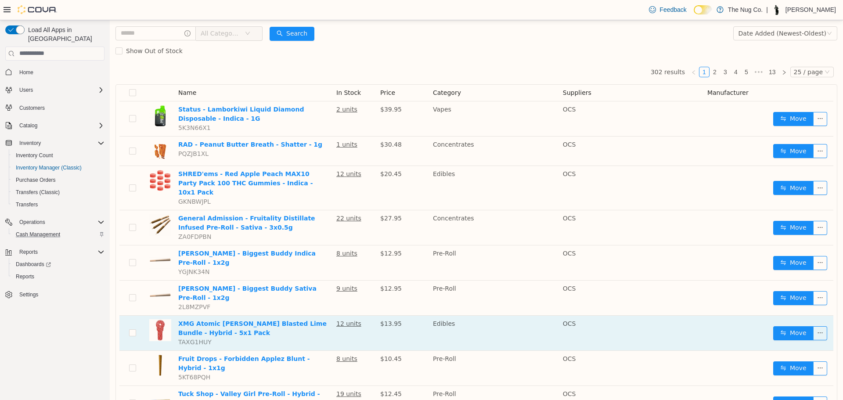
click at [253, 315] on td "XMG Atomic Sours - Cherry Blasted Lime Bundle - Hybrid - 5x1 Pack TAXG1HUY" at bounding box center [254, 332] width 158 height 35
click at [253, 319] on link "XMG Atomic Sours - Cherry Blasted Lime Bundle - Hybrid - 5x1 Pack" at bounding box center [252, 327] width 148 height 16
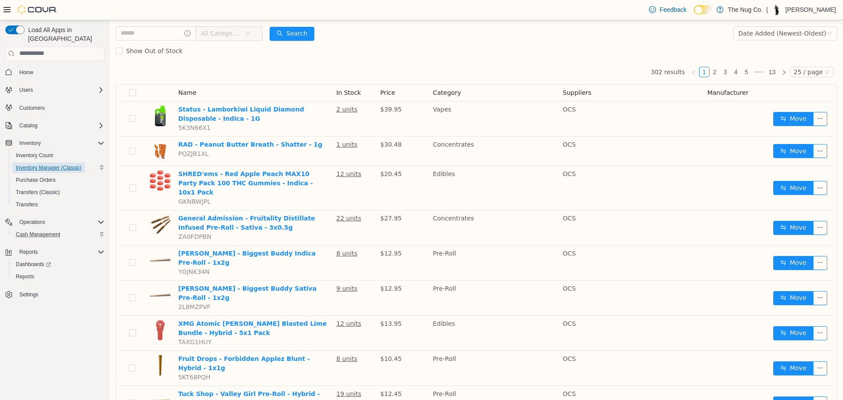
click at [34, 164] on span "Inventory Manager (Classic)" at bounding box center [49, 167] width 66 height 7
click at [219, 30] on span "All Categories" at bounding box center [221, 33] width 40 height 9
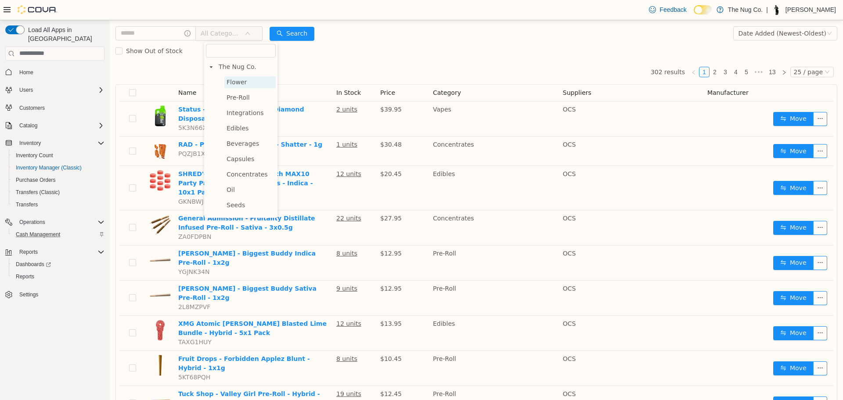
click at [228, 82] on span "Flower" at bounding box center [236, 81] width 20 height 7
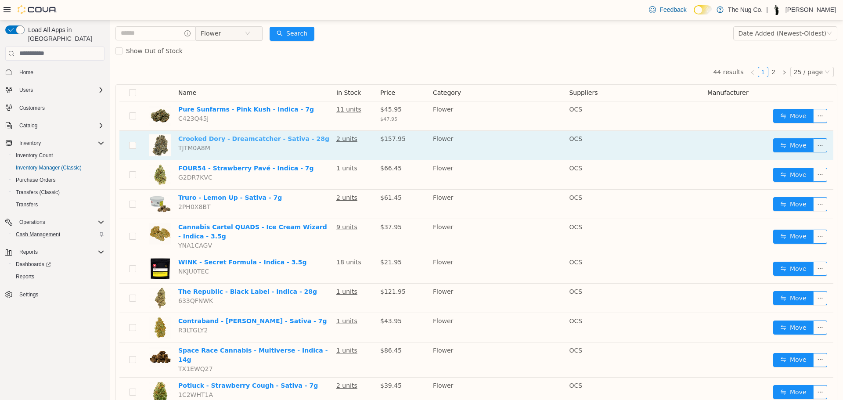
click at [244, 137] on link "Crooked Dory - Dreamcatcher - Sativa - 28g" at bounding box center [253, 138] width 151 height 7
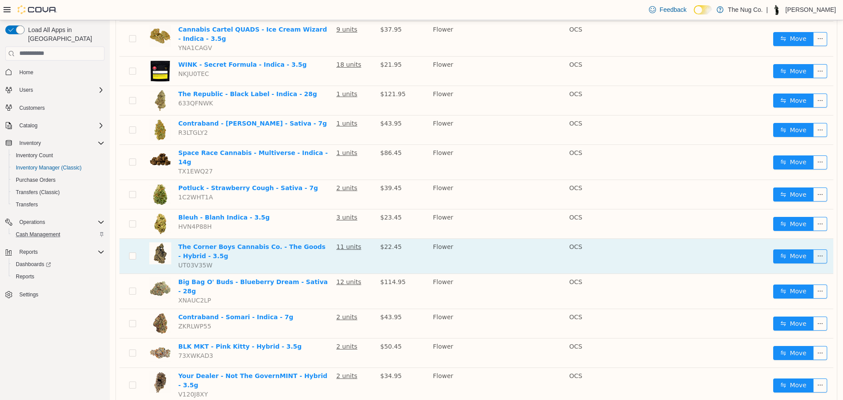
scroll to position [263, 0]
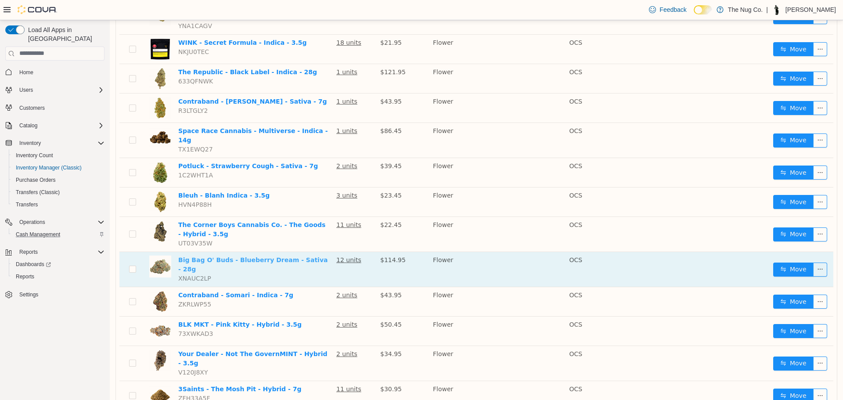
click at [244, 256] on link "Big Bag O' Buds - Blueberry Dream - Sativa - 28g" at bounding box center [252, 264] width 149 height 16
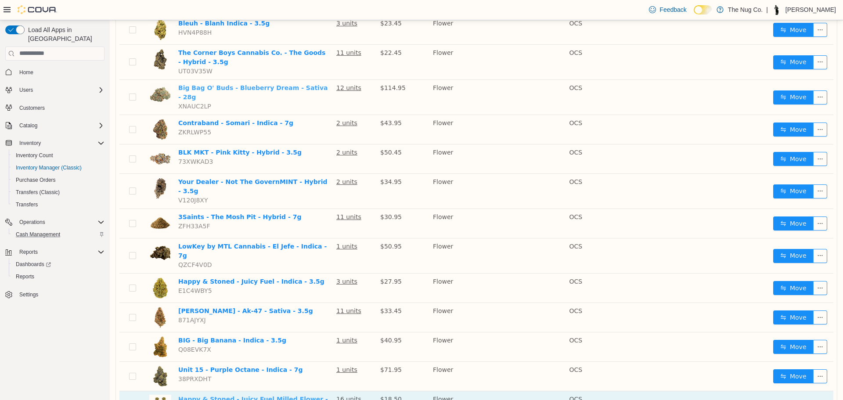
scroll to position [172, 0]
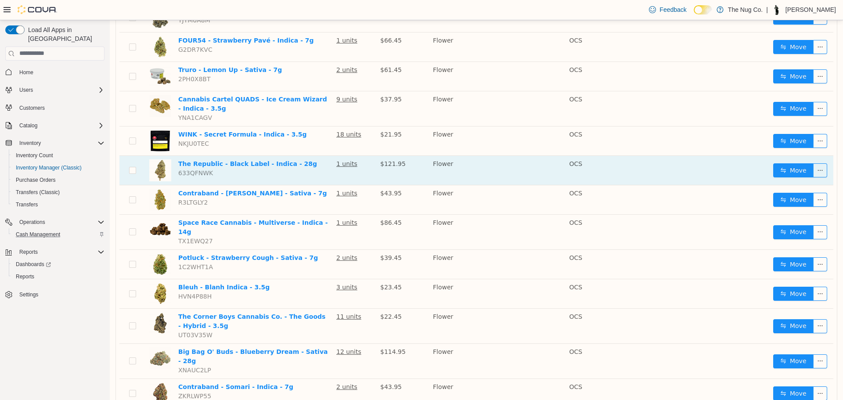
click at [278, 156] on td "The Republic - Black Label - Indica - 28g 633QFNWK" at bounding box center [254, 169] width 158 height 29
click at [277, 162] on link "The Republic - Black Label - Indica - 28g" at bounding box center [247, 163] width 139 height 7
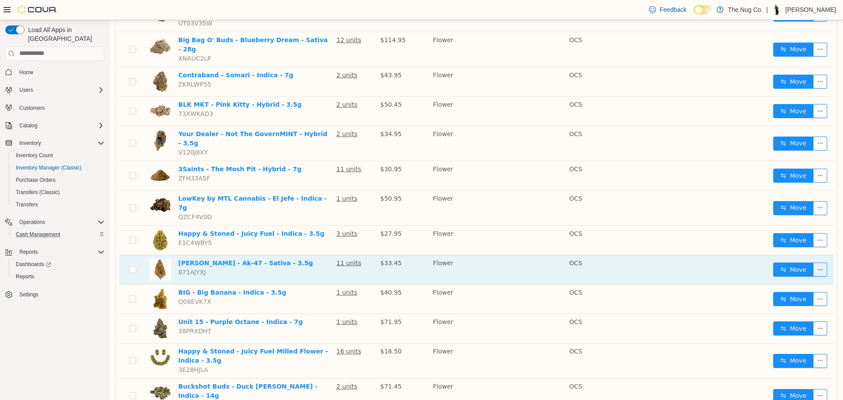
scroll to position [523, 0]
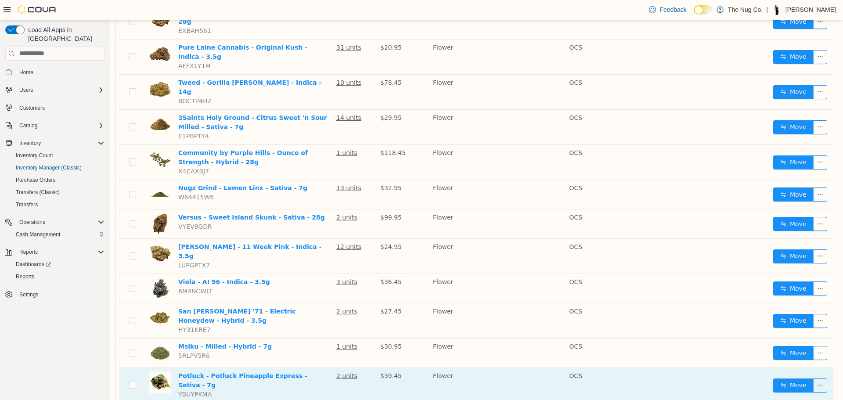
scroll to position [215, 0]
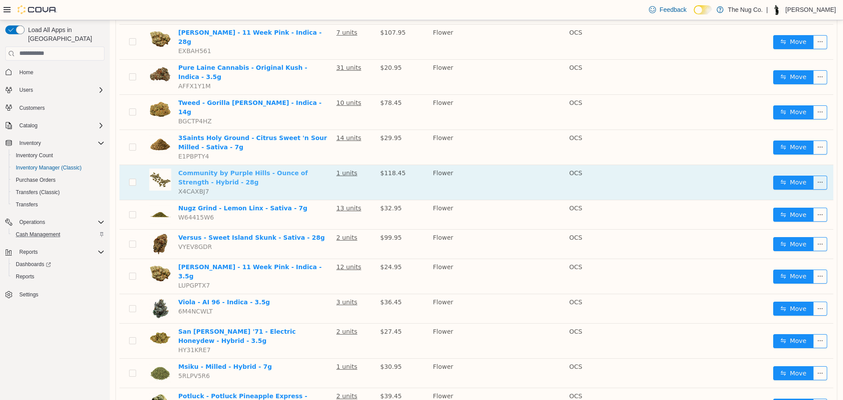
click at [201, 169] on link "Community by Purple Hills - Ounce of Strength - Hybrid - 28g" at bounding box center [242, 177] width 129 height 16
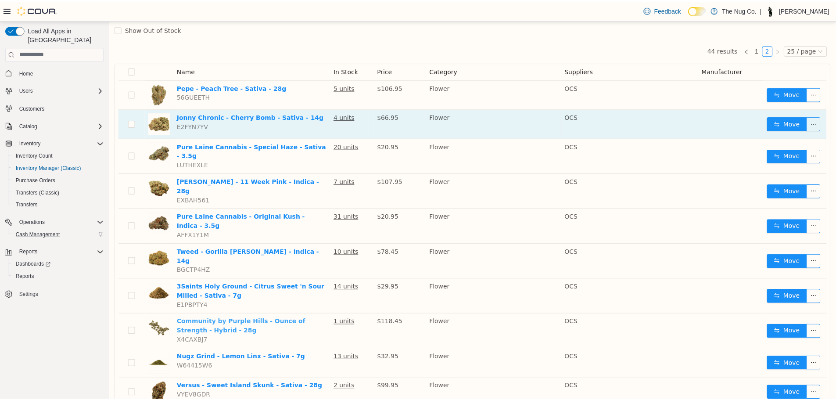
scroll to position [39, 0]
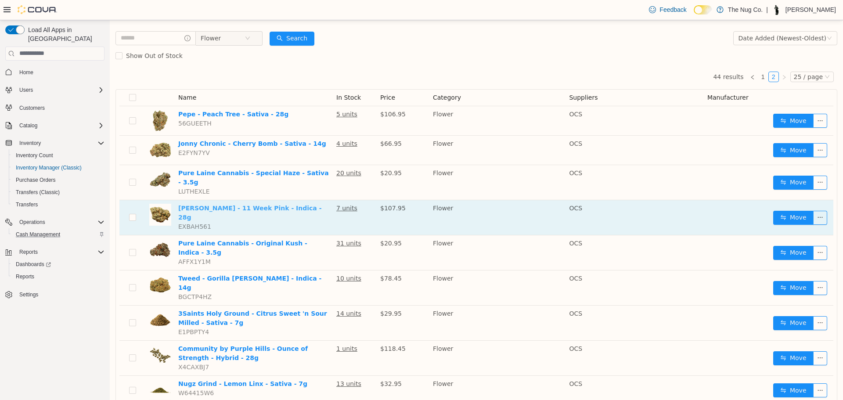
click at [240, 206] on link "Pepe - 11 Week Pink - Indica - 28g" at bounding box center [250, 212] width 144 height 16
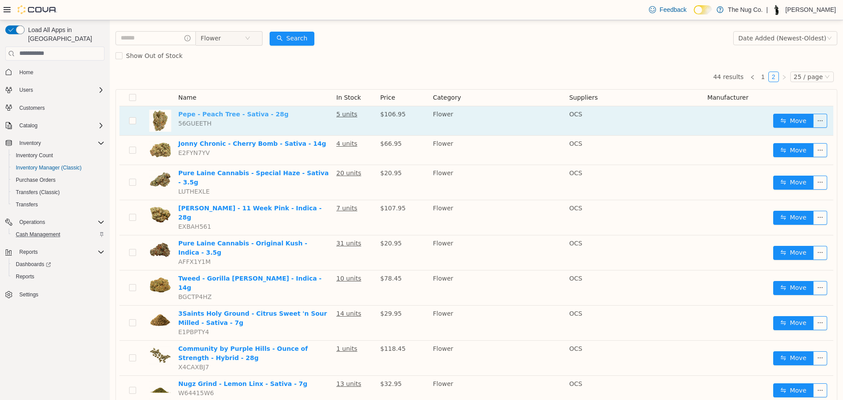
click at [208, 111] on link "Pepe - Peach Tree - Sativa - 28g" at bounding box center [233, 113] width 110 height 7
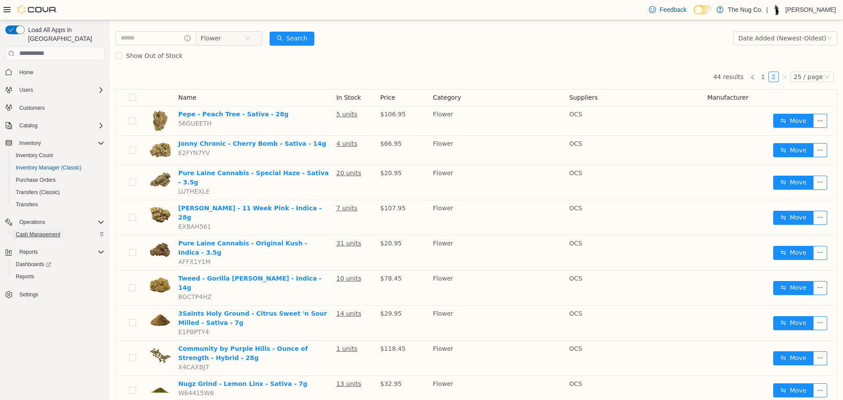
click at [53, 231] on span "Cash Management" at bounding box center [38, 234] width 44 height 7
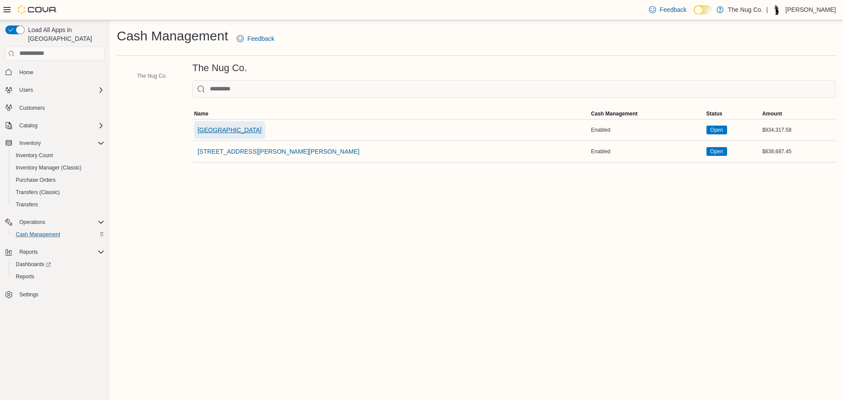
click at [219, 130] on span "[GEOGRAPHIC_DATA]" at bounding box center [229, 130] width 64 height 9
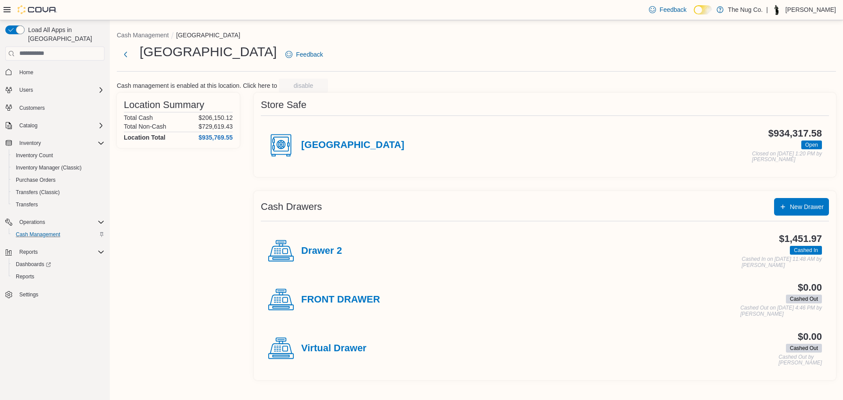
click at [318, 240] on div "Drawer 2" at bounding box center [305, 251] width 74 height 26
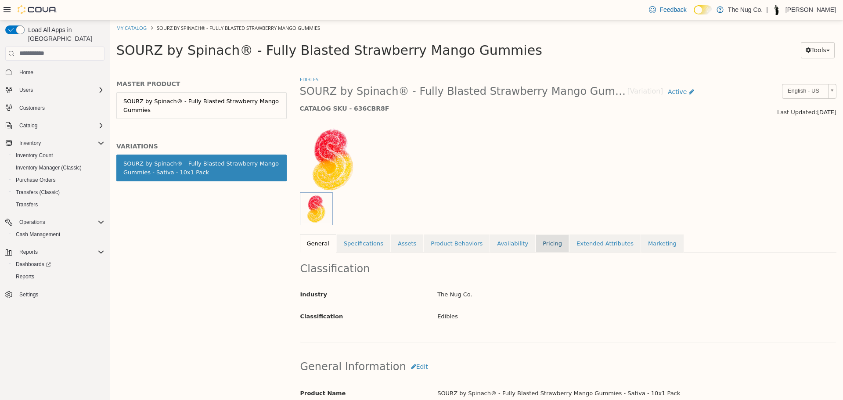
click at [535, 249] on link "Pricing" at bounding box center [551, 243] width 33 height 18
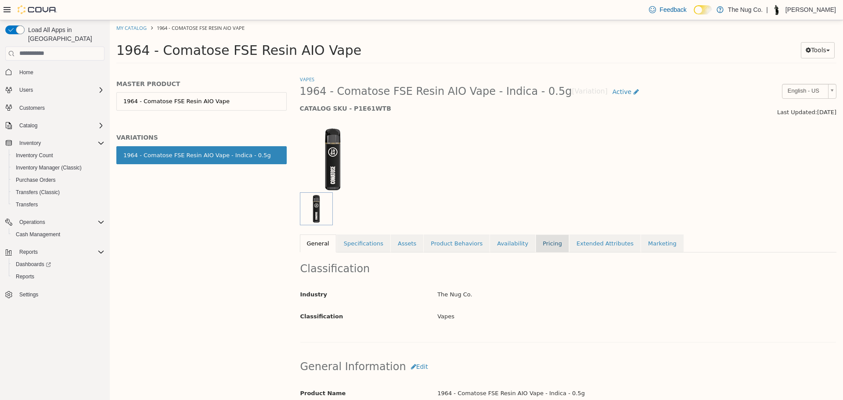
click at [535, 240] on link "Pricing" at bounding box center [551, 243] width 33 height 18
click at [52, 231] on span "Cash Management" at bounding box center [38, 234] width 44 height 7
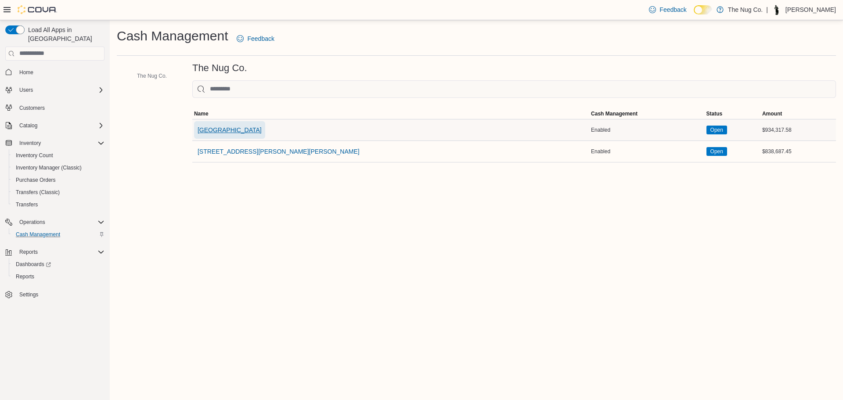
click at [258, 127] on span "[GEOGRAPHIC_DATA]" at bounding box center [229, 130] width 64 height 9
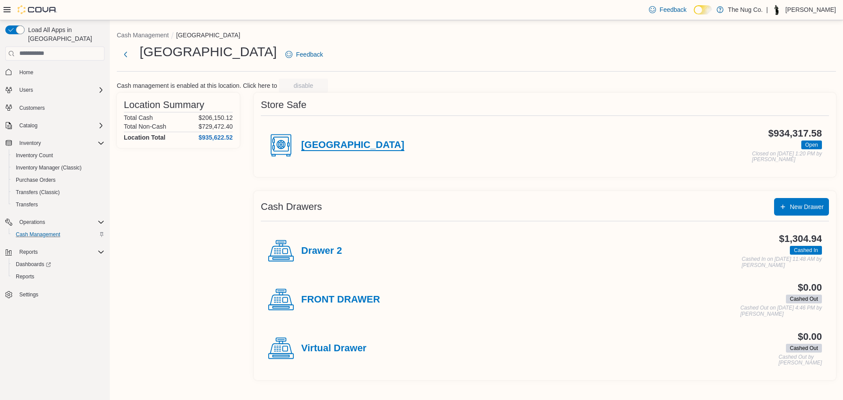
click at [336, 140] on h4 "[GEOGRAPHIC_DATA]" at bounding box center [352, 145] width 103 height 11
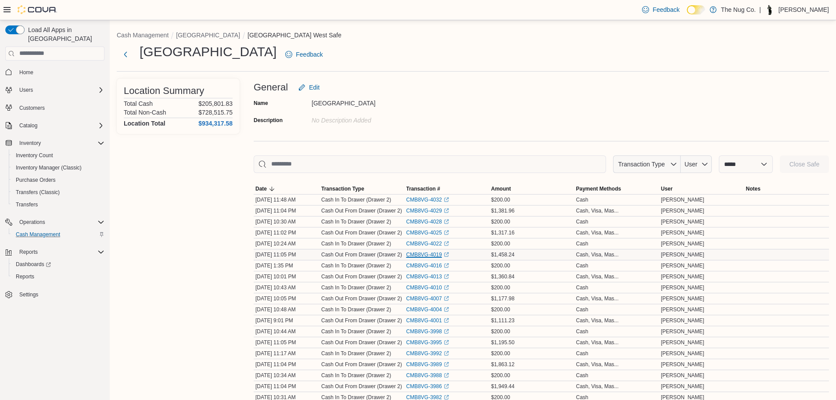
click at [427, 251] on link "CMB8VG-4019 (opens in a new tab or window)" at bounding box center [427, 254] width 43 height 7
click at [23, 229] on span "Cash Management" at bounding box center [38, 234] width 44 height 11
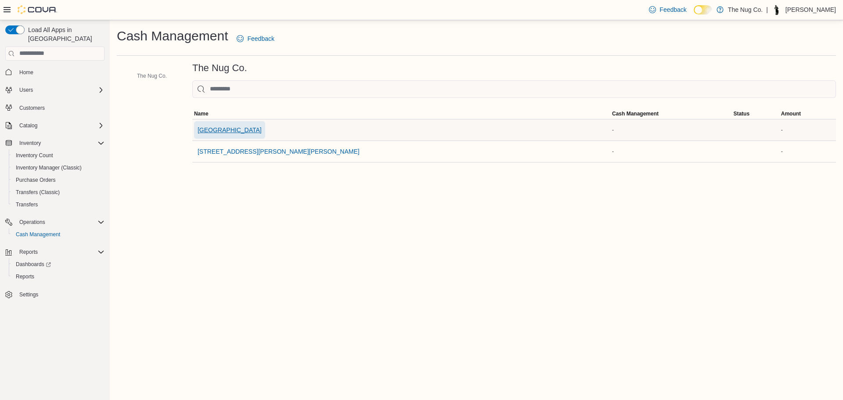
click at [254, 129] on span "1213 Dundas Street West" at bounding box center [229, 130] width 64 height 9
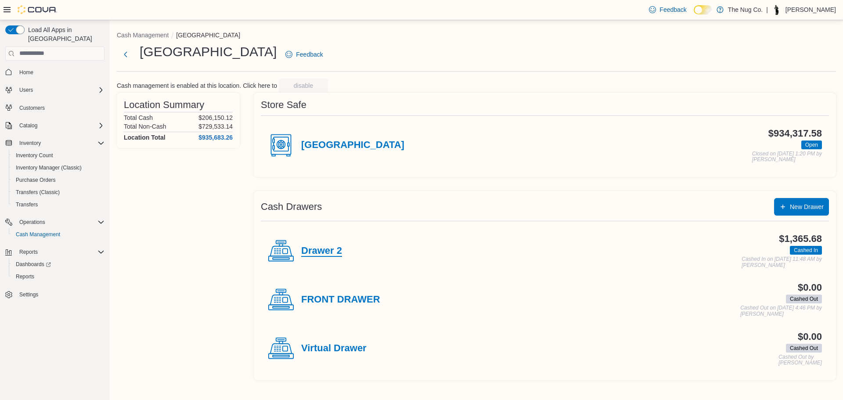
click at [323, 249] on h4 "Drawer 2" at bounding box center [321, 250] width 41 height 11
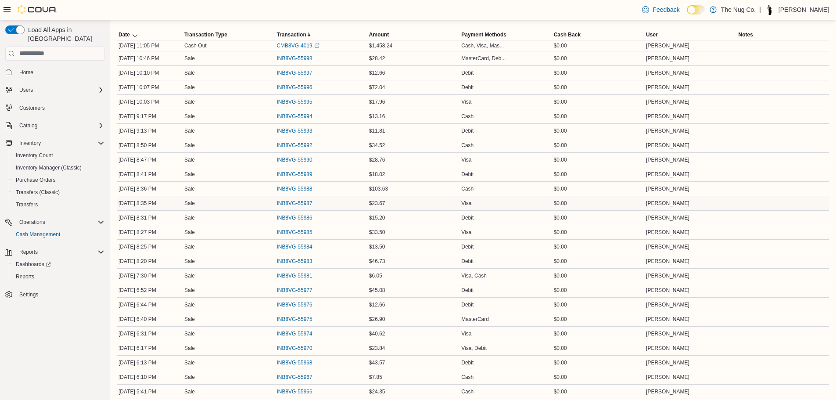
scroll to position [351, 0]
click at [287, 86] on span "INB8VG-55996" at bounding box center [294, 86] width 36 height 7
click at [298, 185] on span "INB8VG-55988" at bounding box center [294, 188] width 36 height 7
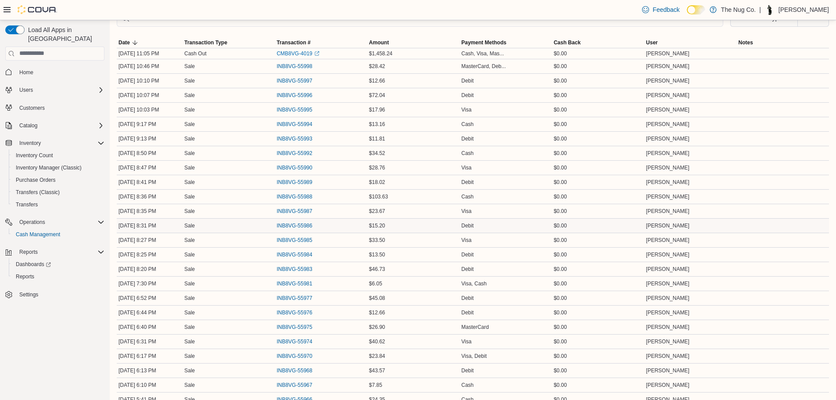
scroll to position [336, 0]
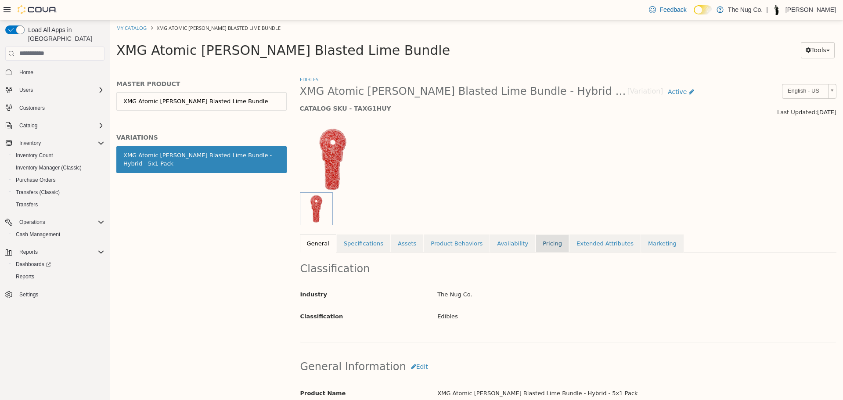
click at [542, 248] on link "Pricing" at bounding box center [551, 243] width 33 height 18
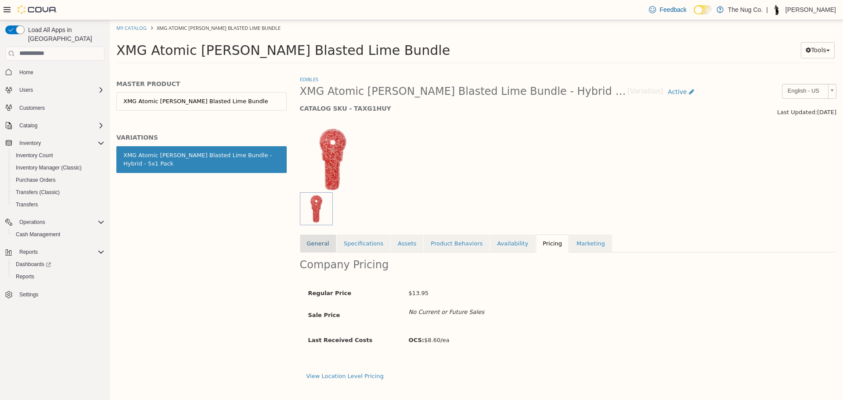
click at [313, 244] on link "General" at bounding box center [318, 243] width 36 height 18
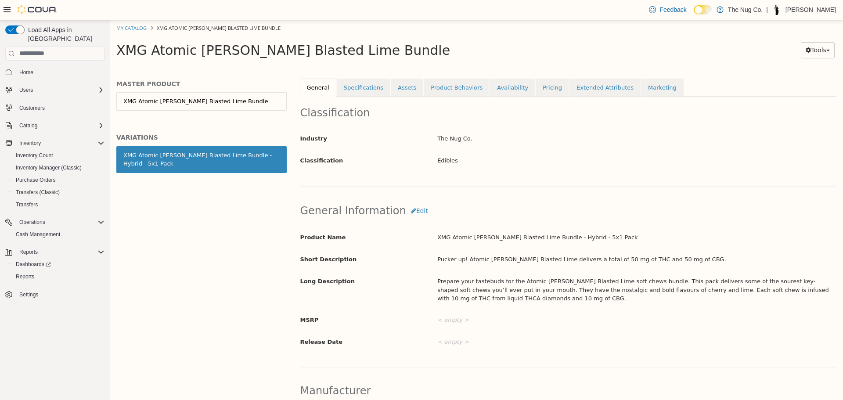
scroll to position [132, 0]
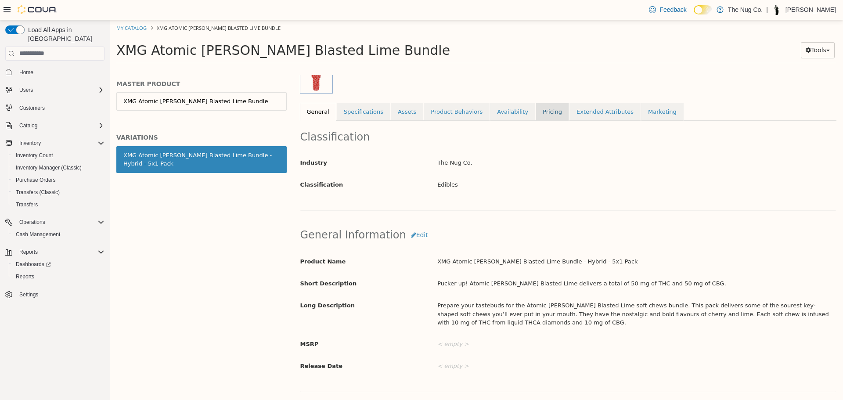
click at [542, 113] on link "Pricing" at bounding box center [551, 111] width 33 height 18
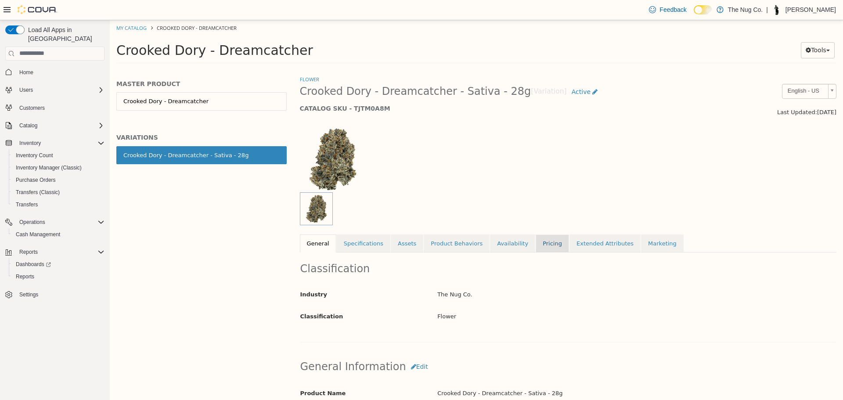
click at [535, 234] on link "Pricing" at bounding box center [551, 243] width 33 height 18
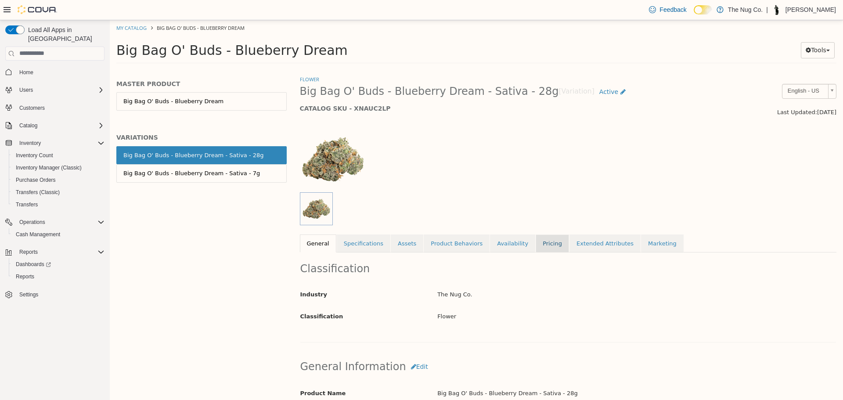
click at [535, 239] on link "Pricing" at bounding box center [551, 243] width 33 height 18
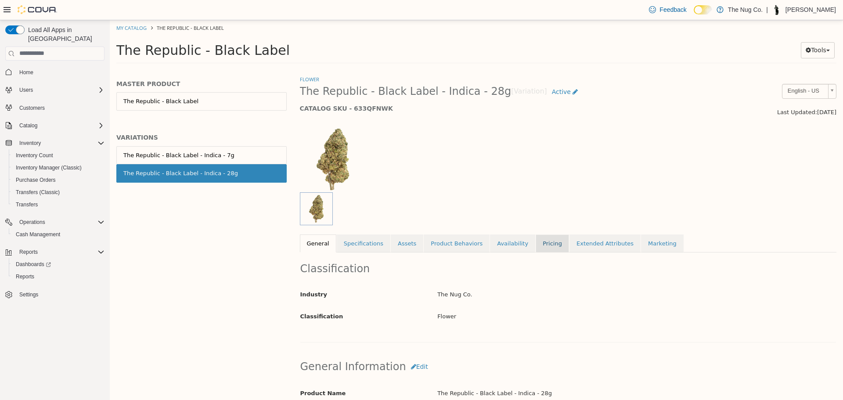
click at [537, 244] on link "Pricing" at bounding box center [551, 243] width 33 height 18
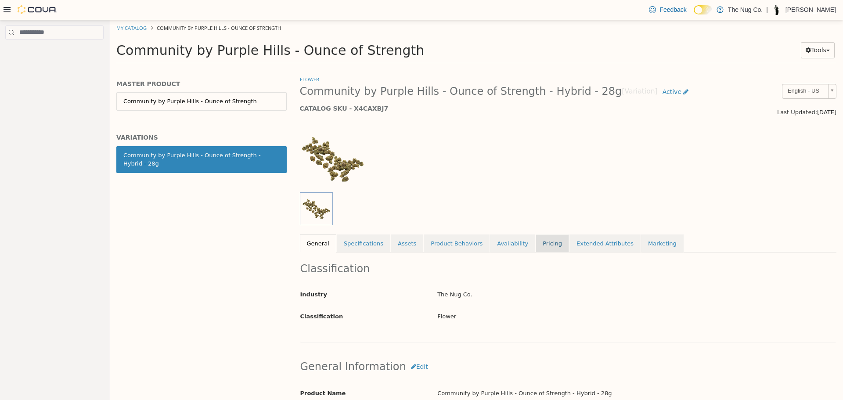
click at [535, 240] on link "Pricing" at bounding box center [551, 243] width 33 height 18
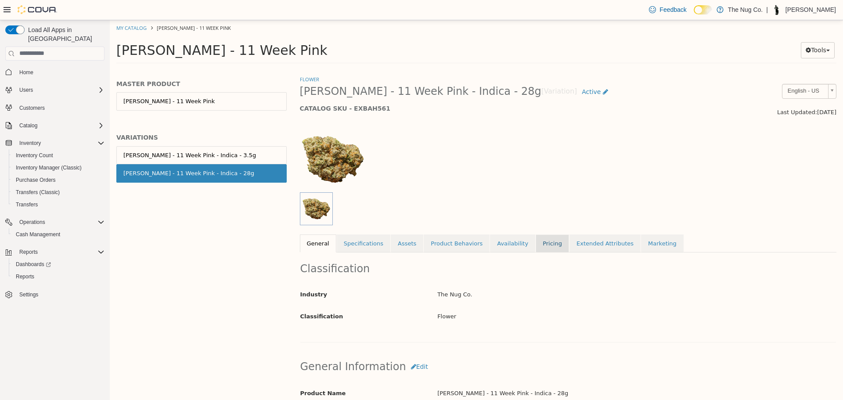
click at [540, 247] on link "Pricing" at bounding box center [551, 243] width 33 height 18
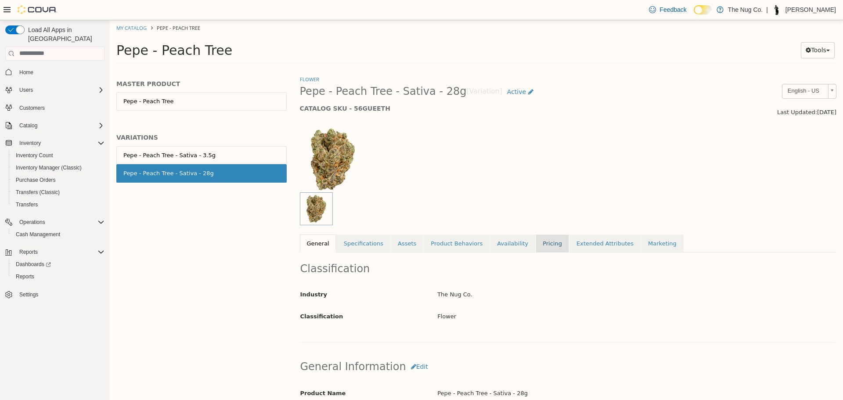
click at [535, 240] on link "Pricing" at bounding box center [551, 243] width 33 height 18
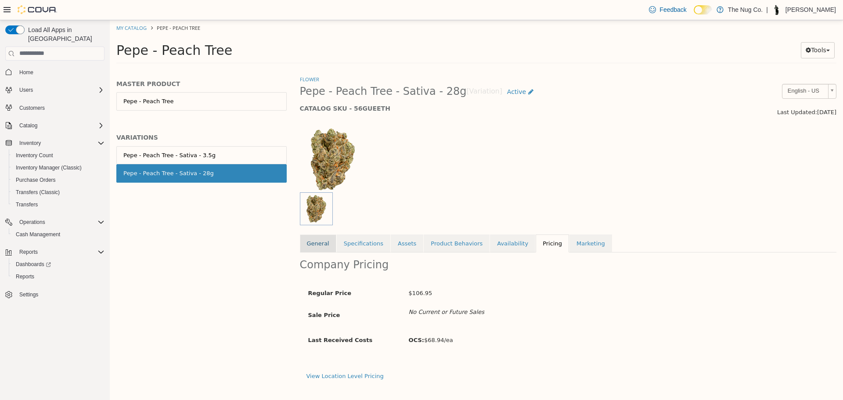
click at [332, 250] on link "General" at bounding box center [318, 243] width 36 height 18
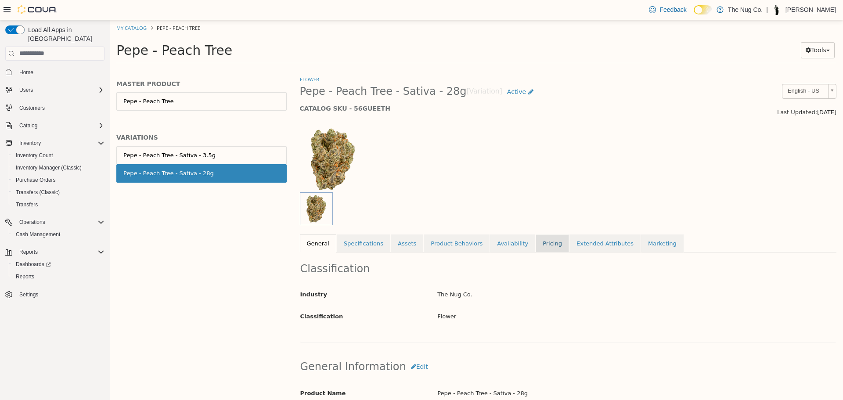
click at [535, 240] on link "Pricing" at bounding box center [551, 243] width 33 height 18
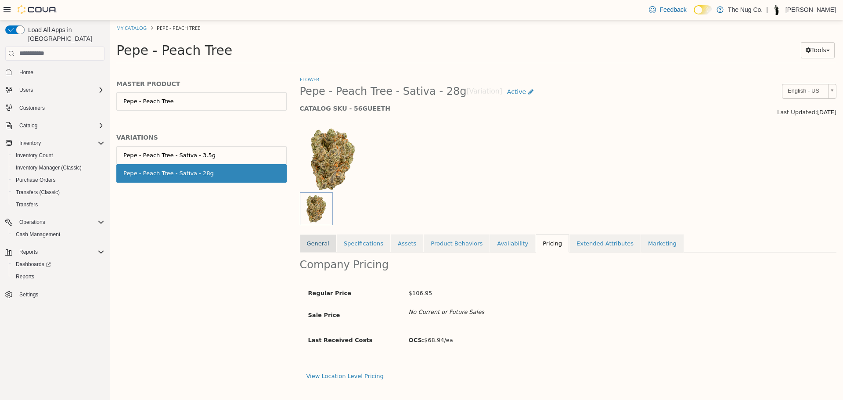
click at [323, 236] on link "General" at bounding box center [318, 243] width 36 height 18
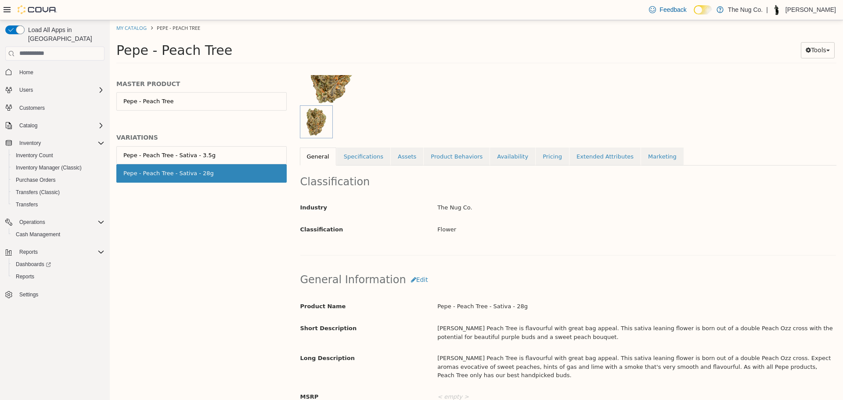
scroll to position [263, 0]
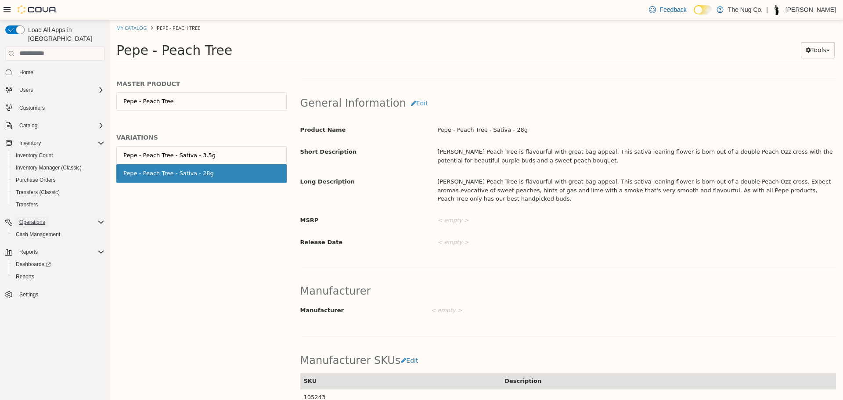
click at [37, 217] on span "Operations" at bounding box center [32, 222] width 26 height 11
click at [39, 232] on div "Reports Dashboards Reports" at bounding box center [54, 252] width 99 height 40
click at [36, 219] on span "Operations" at bounding box center [32, 222] width 26 height 7
click at [36, 231] on span "Cash Management" at bounding box center [38, 234] width 44 height 7
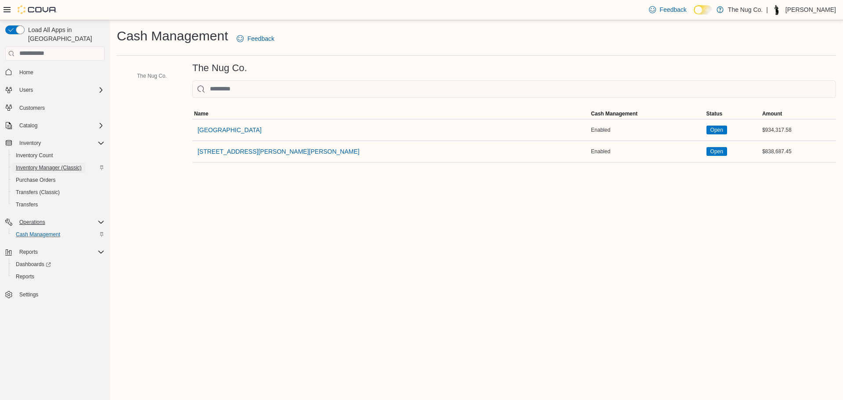
click at [38, 164] on span "Inventory Manager (Classic)" at bounding box center [49, 167] width 66 height 7
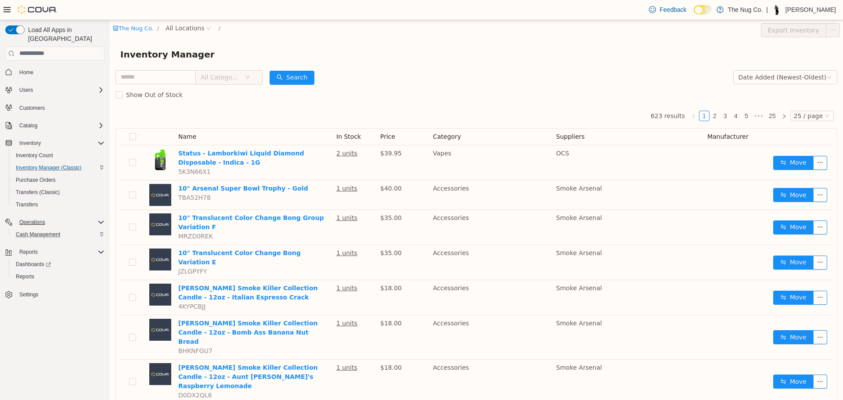
click at [224, 79] on span "All Categories" at bounding box center [221, 76] width 40 height 9
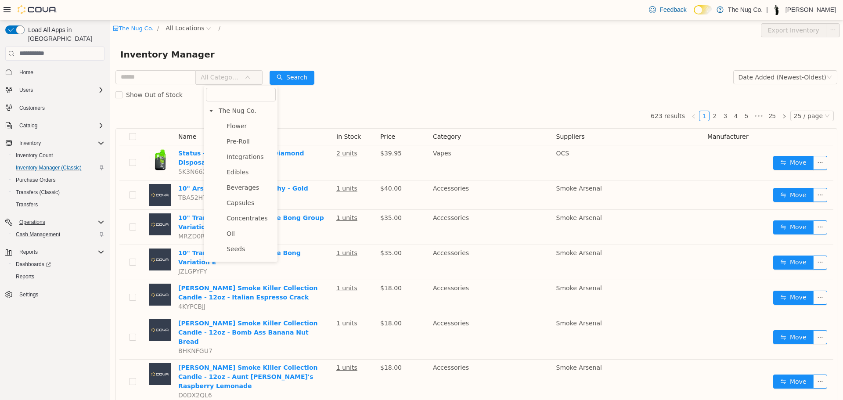
click at [226, 119] on li "The Nug Co. Flower Pre-Roll Integrations Edibles Beverages Capsules Concentrate…" at bounding box center [241, 240] width 70 height 273
click at [226, 122] on span "Flower" at bounding box center [249, 126] width 51 height 12
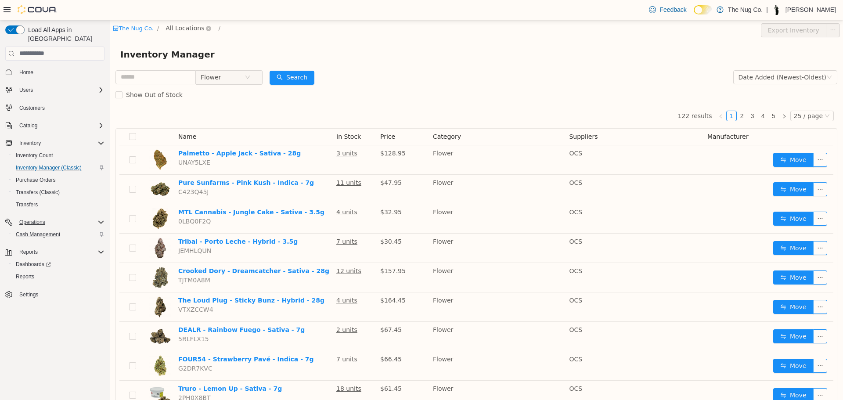
click at [186, 29] on span "All Locations" at bounding box center [184, 28] width 39 height 10
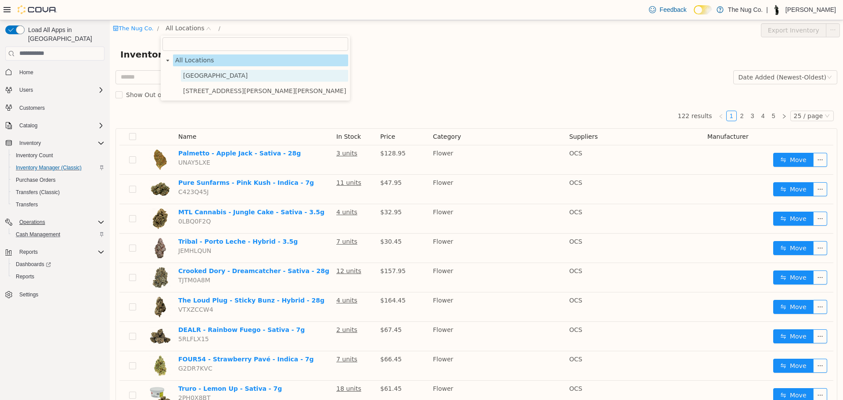
click at [197, 72] on span "1213 Dundas Street West" at bounding box center [215, 75] width 65 height 7
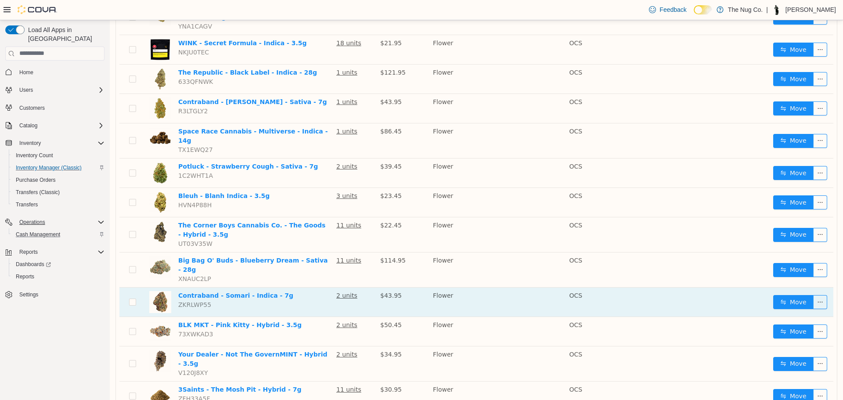
scroll to position [263, 0]
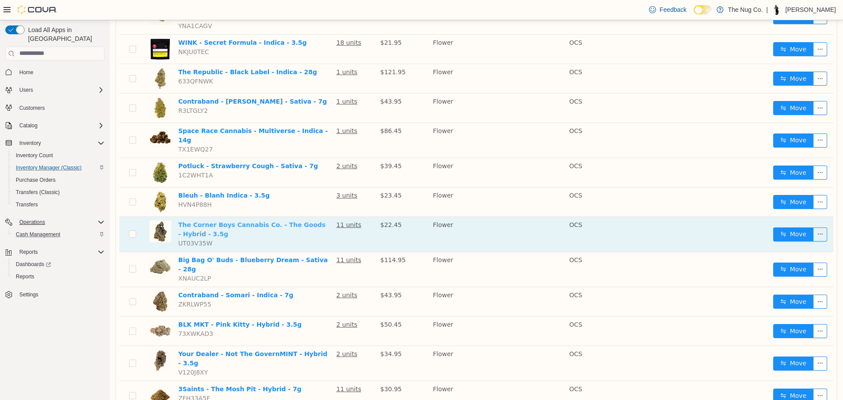
click at [231, 221] on link "The Corner Boys Cannabis Co. - The Goods - Hybrid - 3.5g" at bounding box center [251, 229] width 147 height 16
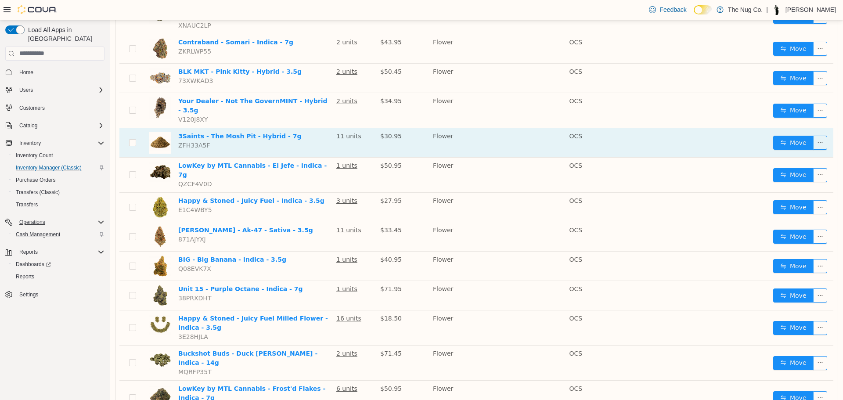
scroll to position [523, 0]
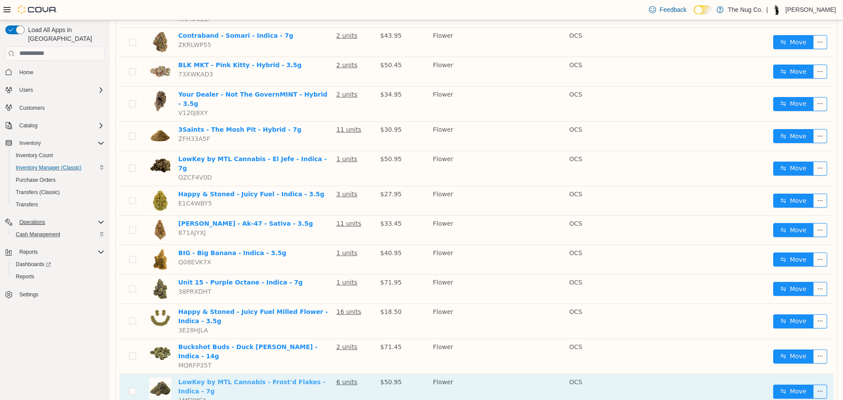
click at [281, 378] on link "LowKey by MTL Cannabis - Frost'd Flakes - Indica - 7g" at bounding box center [251, 386] width 147 height 16
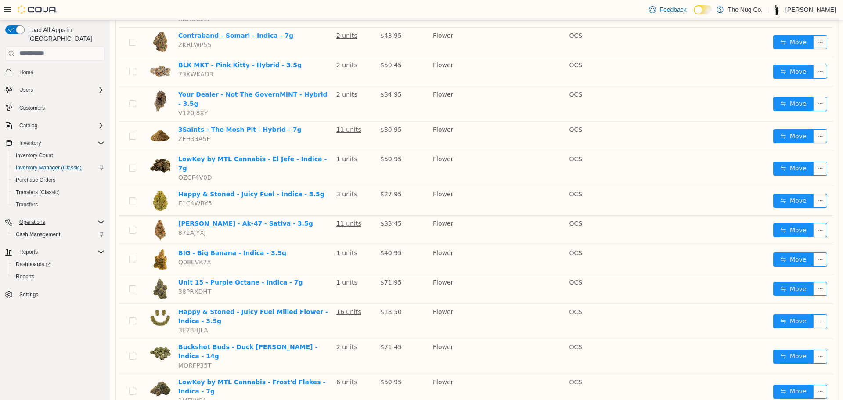
click at [800, 374] on li "50 / page" at bounding box center [807, 373] width 43 height 14
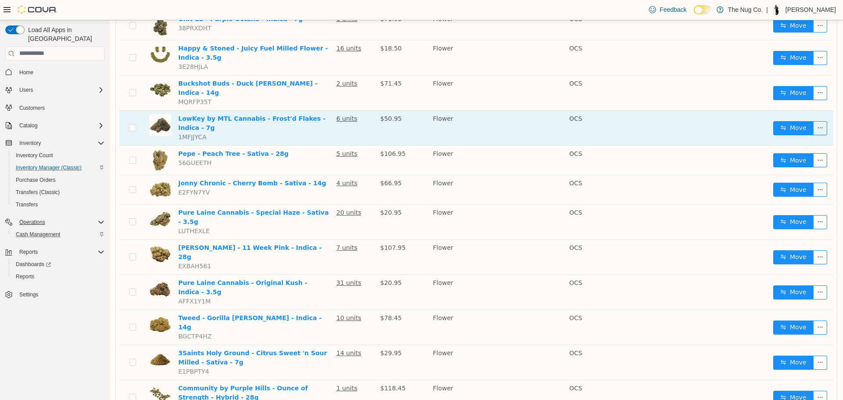
scroll to position [1098, 0]
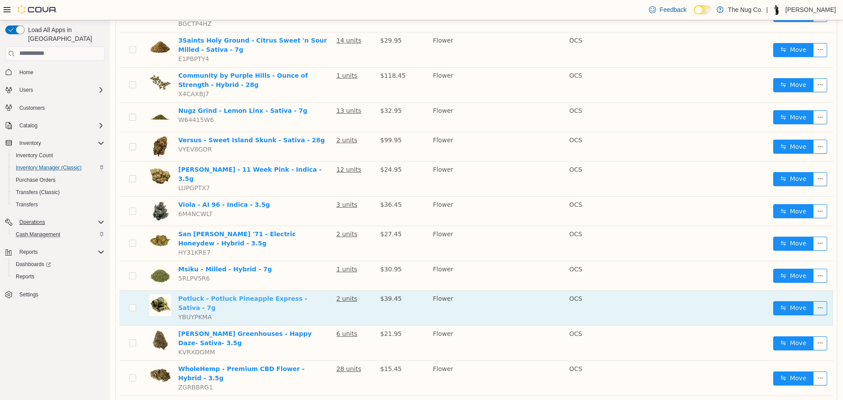
click at [244, 294] on link "Potluck - Potluck Pineapple Express - Sativa - 7g" at bounding box center [242, 302] width 129 height 16
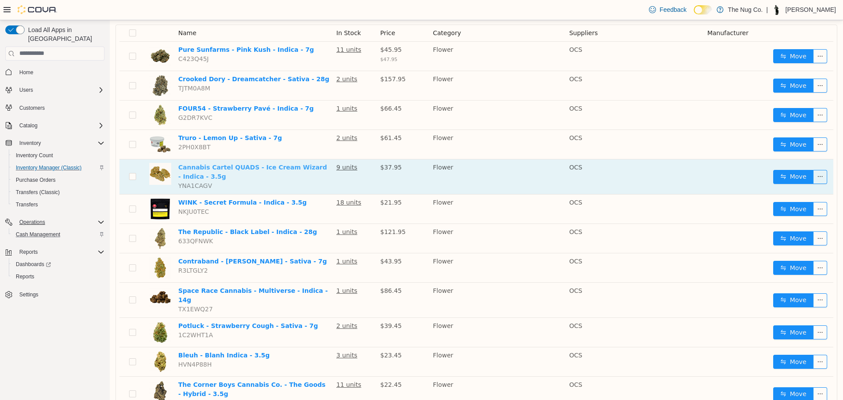
scroll to position [45, 0]
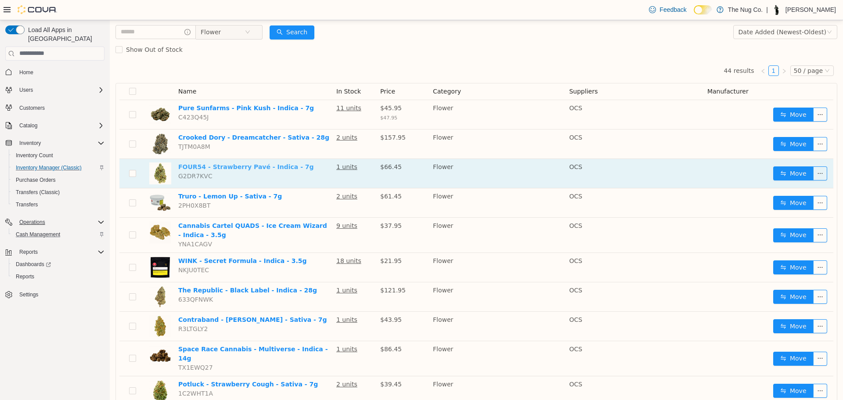
click at [231, 169] on link "FOUR54 - Strawberry Pavé - Indica - 7g" at bounding box center [246, 166] width 136 height 7
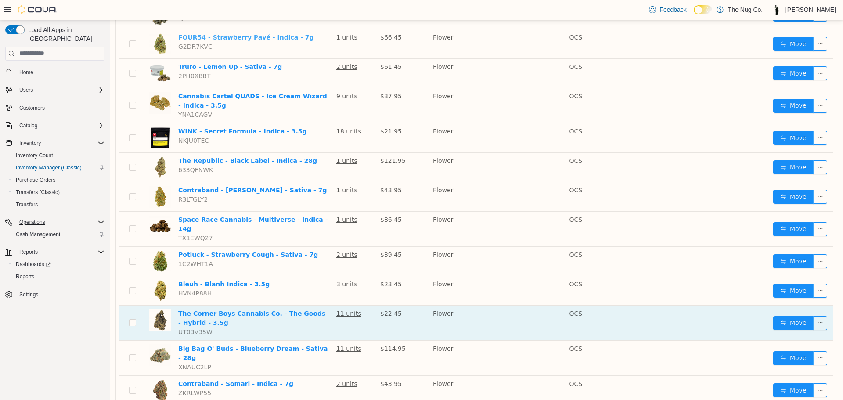
scroll to position [176, 0]
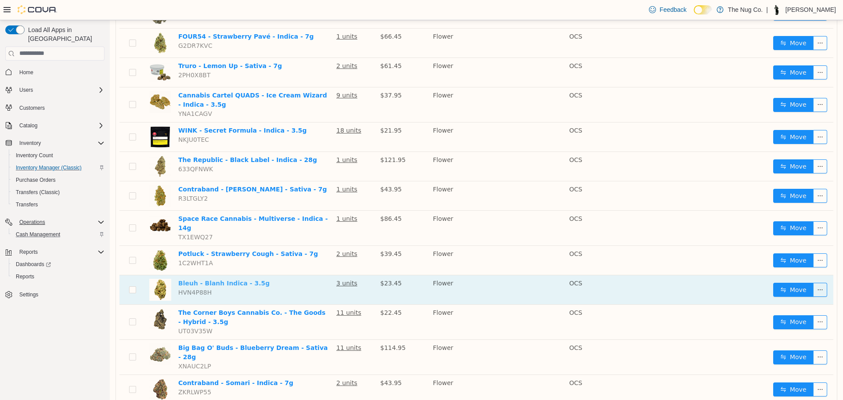
click at [223, 279] on link "Bleuh - Blanh Indica - 3.5g" at bounding box center [223, 282] width 91 height 7
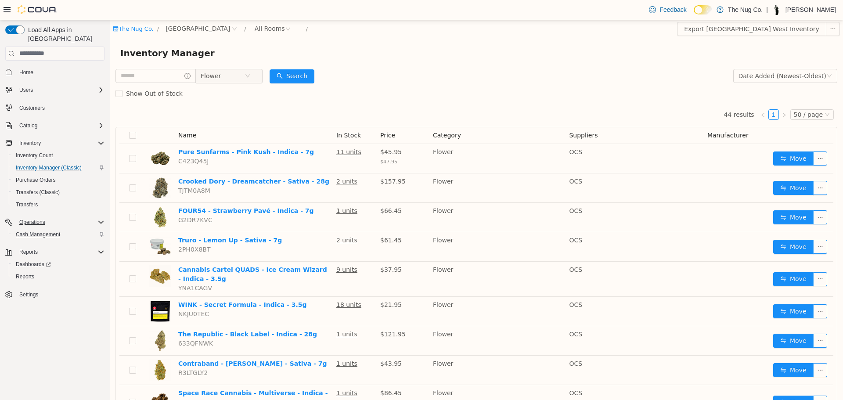
scroll to position [0, 0]
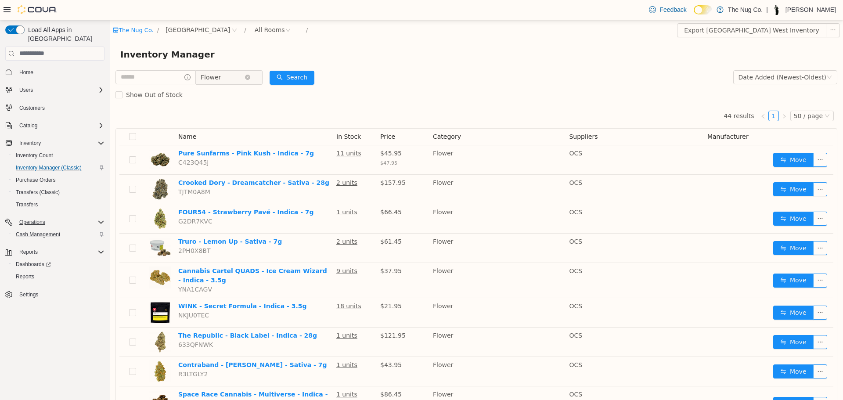
click at [234, 82] on span "Flower" at bounding box center [223, 76] width 44 height 13
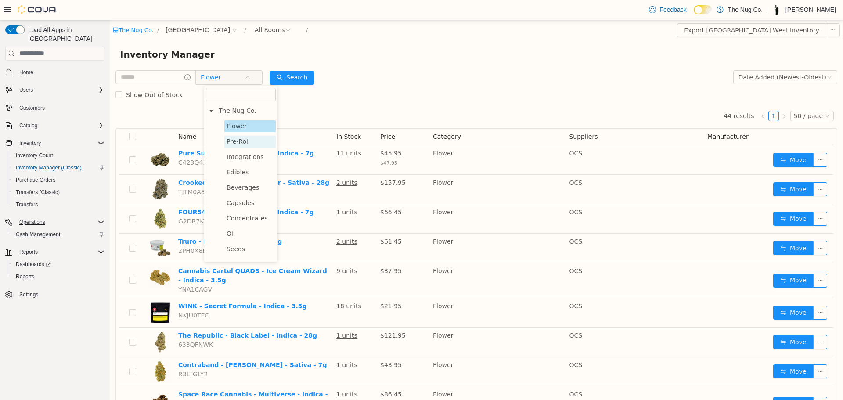
click at [236, 144] on span "Pre-Roll" at bounding box center [237, 140] width 23 height 7
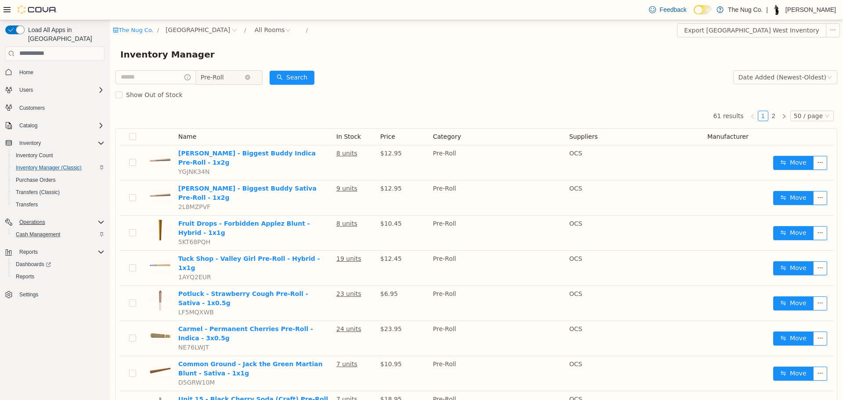
click at [235, 80] on span "Pre-Roll" at bounding box center [223, 76] width 44 height 13
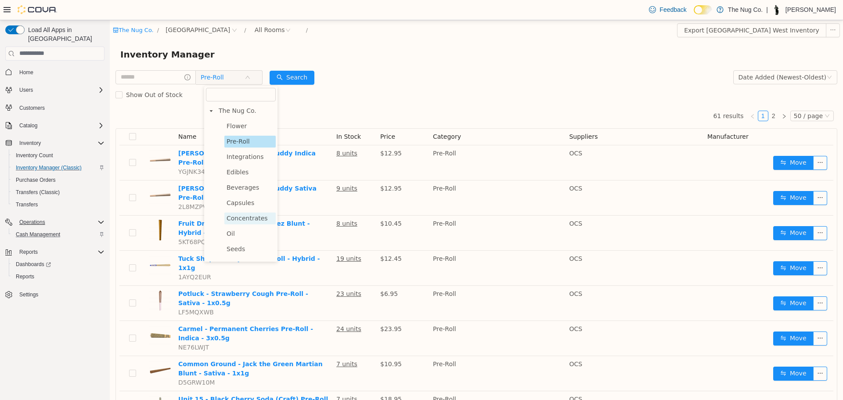
click at [250, 219] on span "Concentrates" at bounding box center [246, 217] width 41 height 7
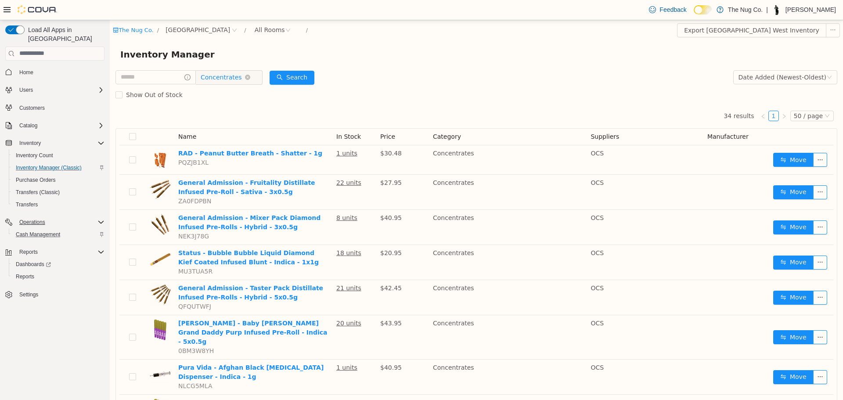
click at [218, 79] on span "Concentrates" at bounding box center [221, 76] width 41 height 13
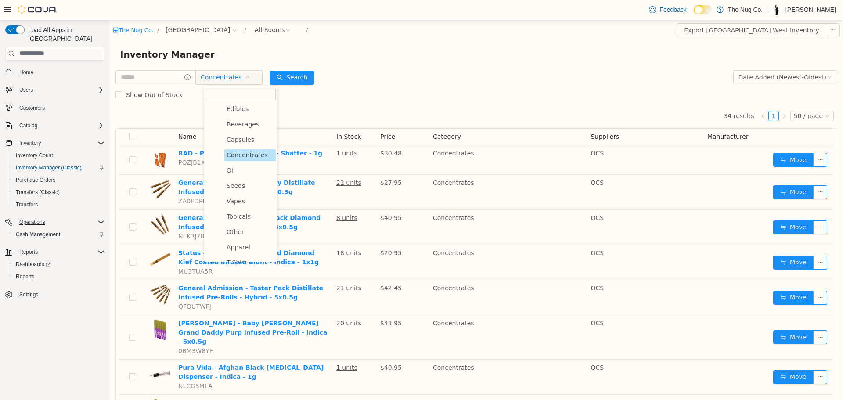
scroll to position [124, 0]
click at [237, 144] on span "Vapes" at bounding box center [235, 143] width 18 height 7
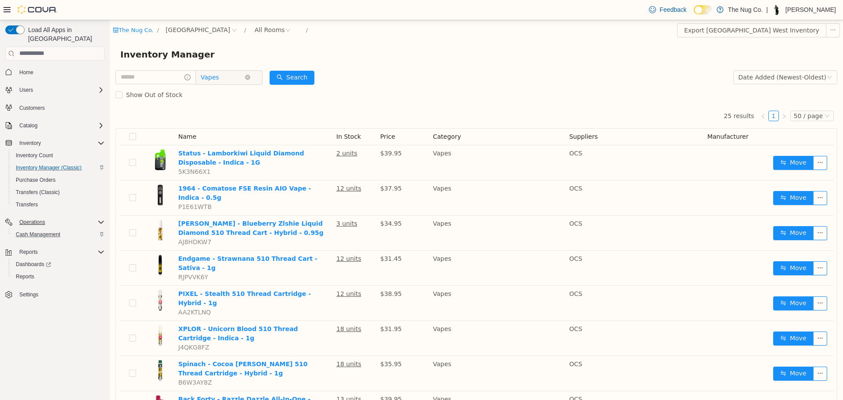
click at [219, 80] on span "Vapes" at bounding box center [210, 76] width 18 height 13
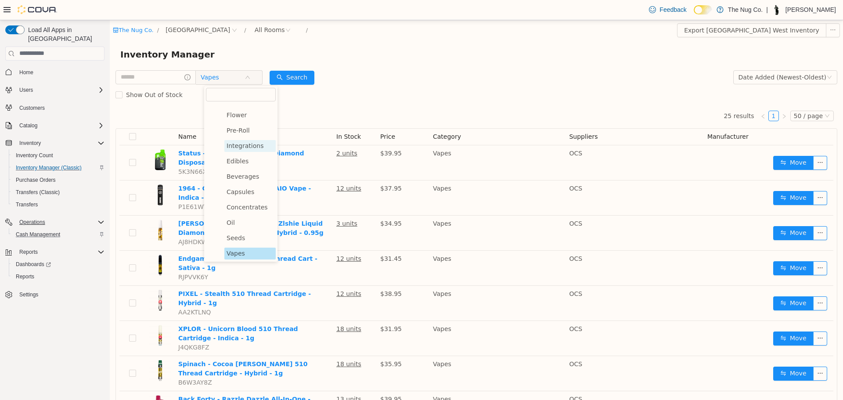
scroll to position [0, 0]
click at [244, 125] on span "Flower" at bounding box center [236, 125] width 20 height 7
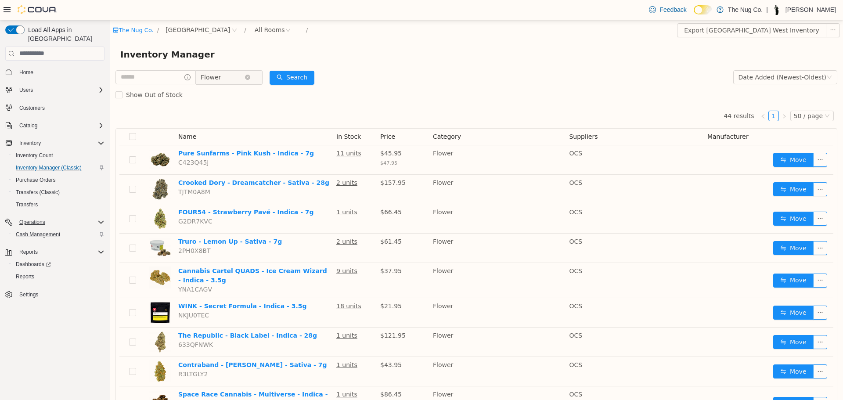
click at [235, 83] on span "Flower" at bounding box center [223, 76] width 44 height 13
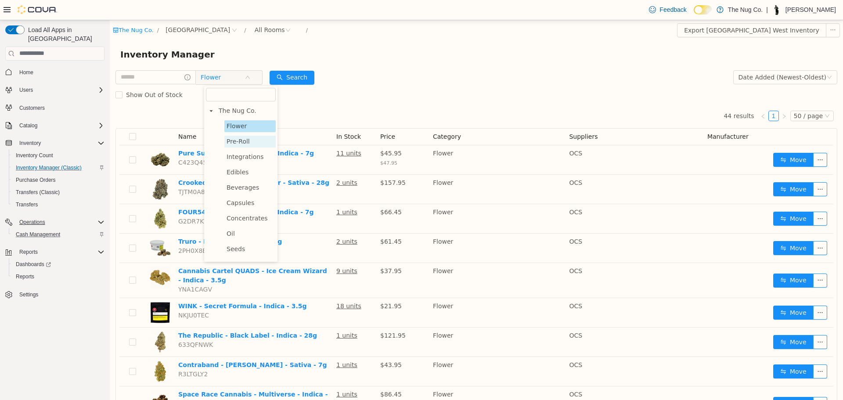
click at [237, 141] on span "Pre-Roll" at bounding box center [237, 140] width 23 height 7
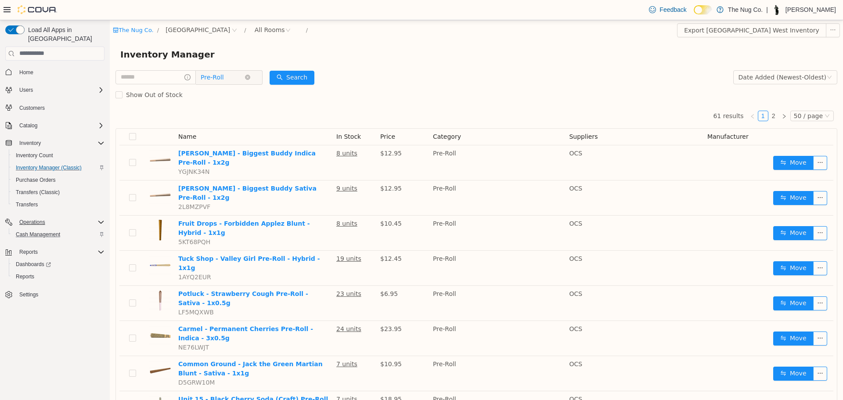
click at [232, 70] on span "Pre-Roll" at bounding box center [225, 77] width 60 height 14
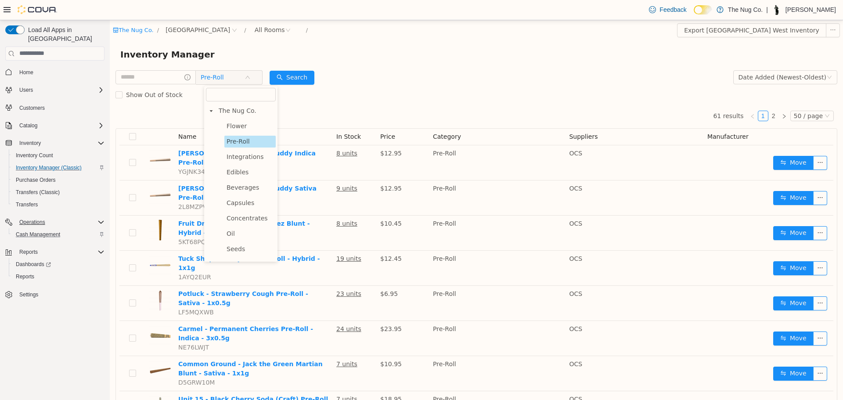
click at [244, 137] on span "Pre-Roll" at bounding box center [237, 140] width 23 height 7
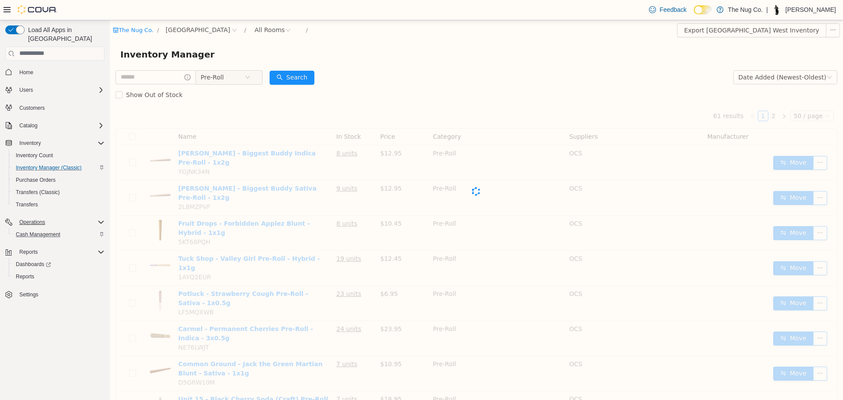
click at [244, 127] on div "Cova-Icon" at bounding box center [475, 191] width 721 height 176
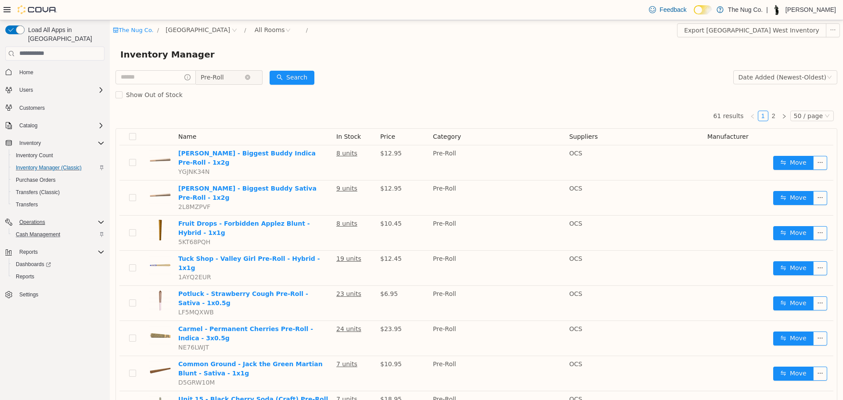
click at [230, 73] on span "Pre-Roll" at bounding box center [223, 76] width 44 height 13
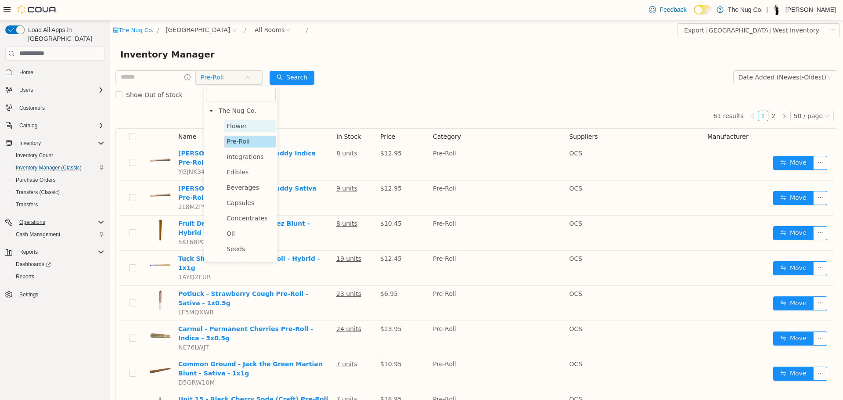
click at [237, 130] on span "Flower" at bounding box center [249, 126] width 51 height 12
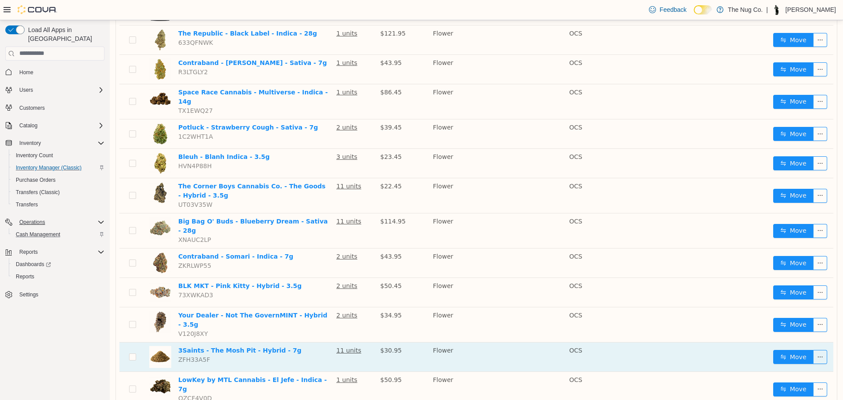
scroll to position [307, 0]
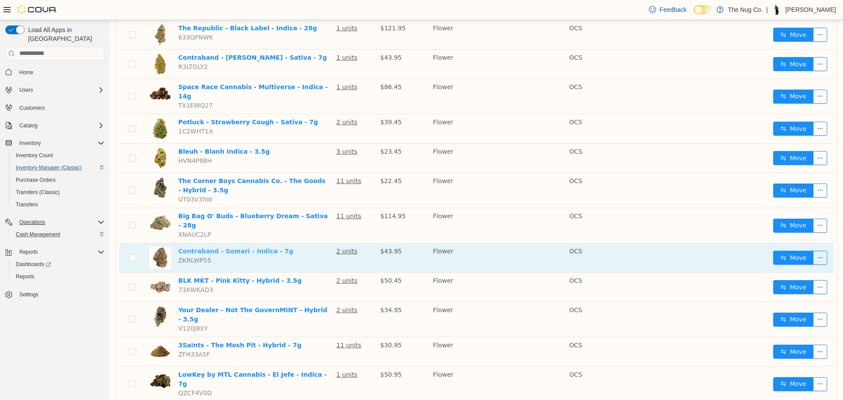
click at [243, 247] on link "Contraband - Somari - Indica - 7g" at bounding box center [235, 250] width 115 height 7
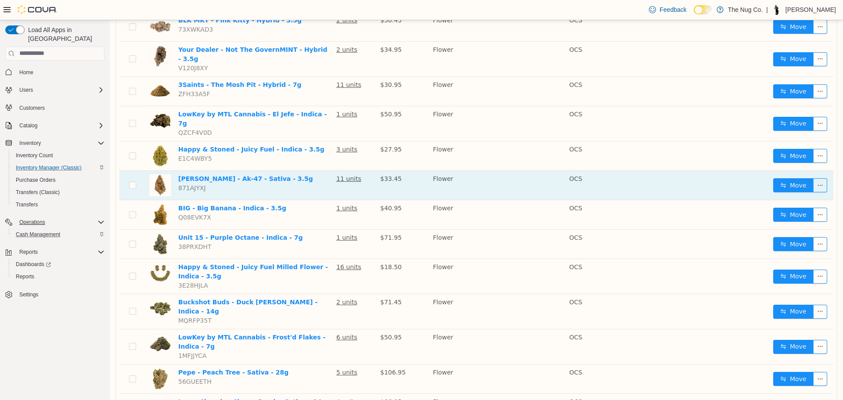
scroll to position [571, 0]
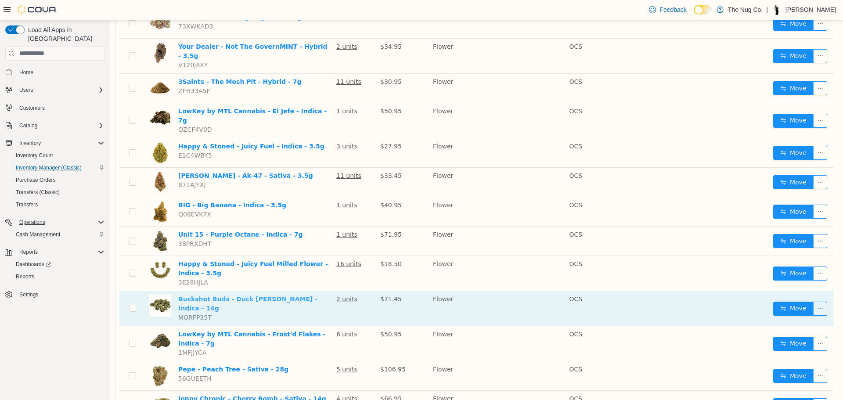
click at [279, 295] on link "Buckshot Buds - Duck Hunter Smalls - Indica - 14g" at bounding box center [247, 303] width 139 height 16
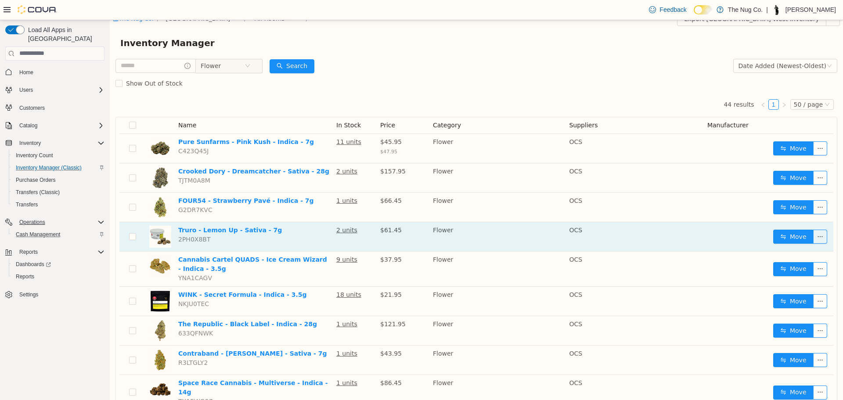
scroll to position [1, 0]
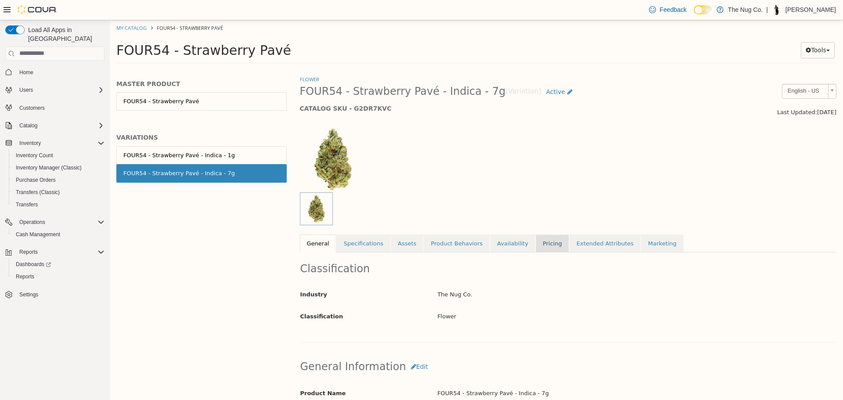
click at [535, 248] on link "Pricing" at bounding box center [551, 243] width 33 height 18
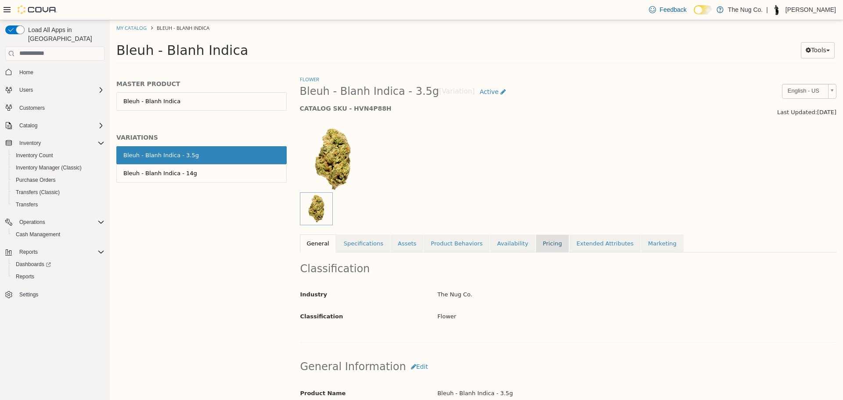
click at [535, 240] on link "Pricing" at bounding box center [551, 243] width 33 height 18
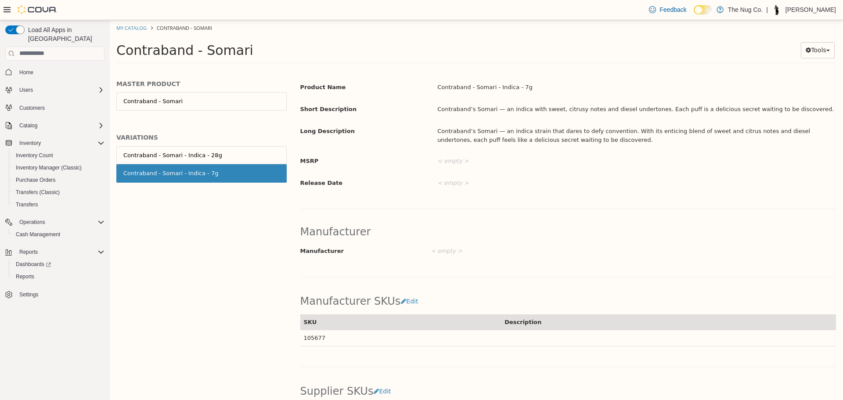
scroll to position [307, 0]
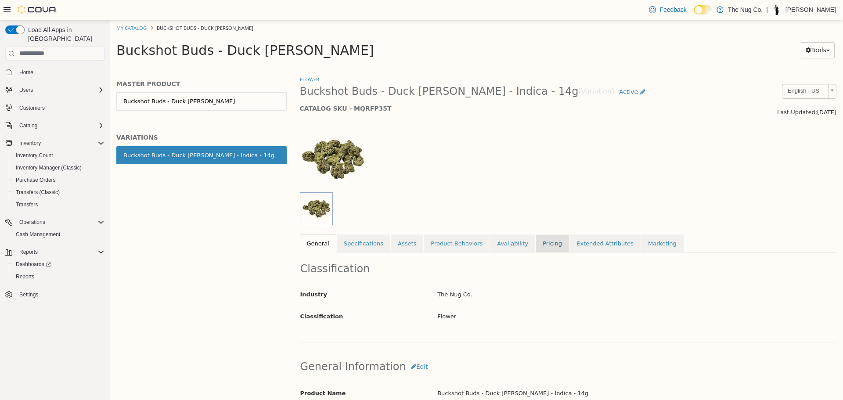
click at [535, 248] on link "Pricing" at bounding box center [551, 243] width 33 height 18
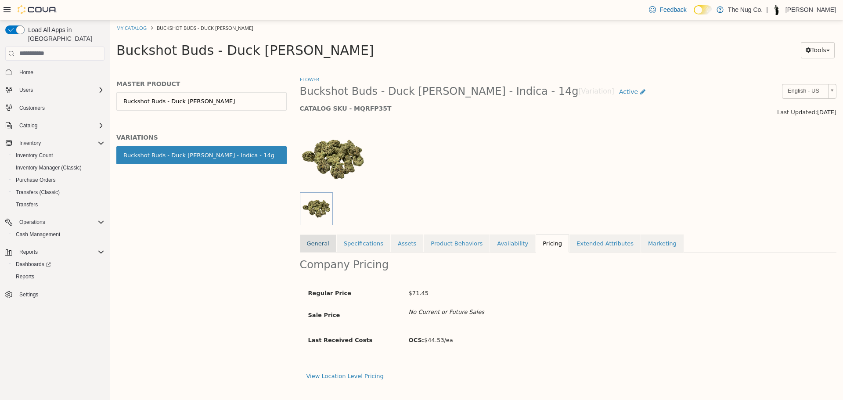
click at [318, 245] on link "General" at bounding box center [318, 243] width 36 height 18
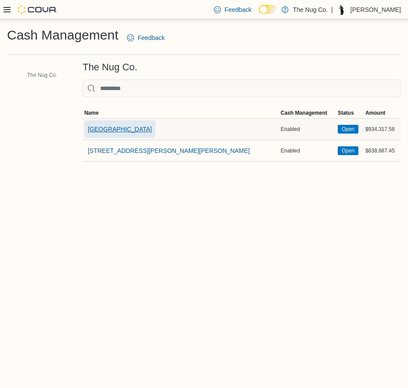
click at [115, 126] on span "[GEOGRAPHIC_DATA]" at bounding box center [120, 129] width 64 height 9
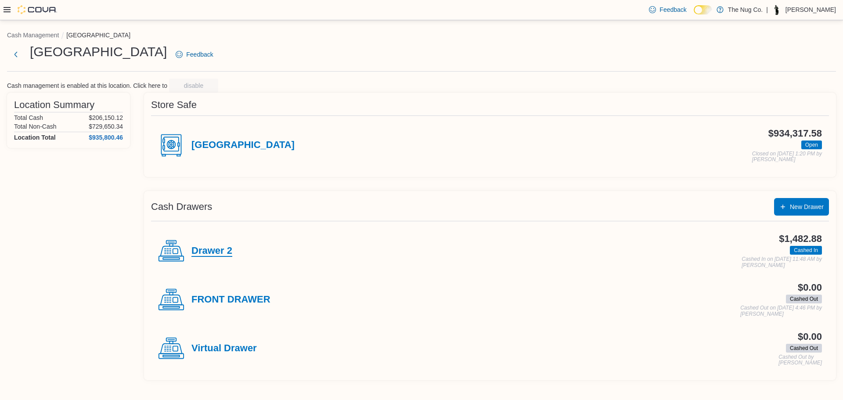
click at [214, 253] on h4 "Drawer 2" at bounding box center [211, 250] width 41 height 11
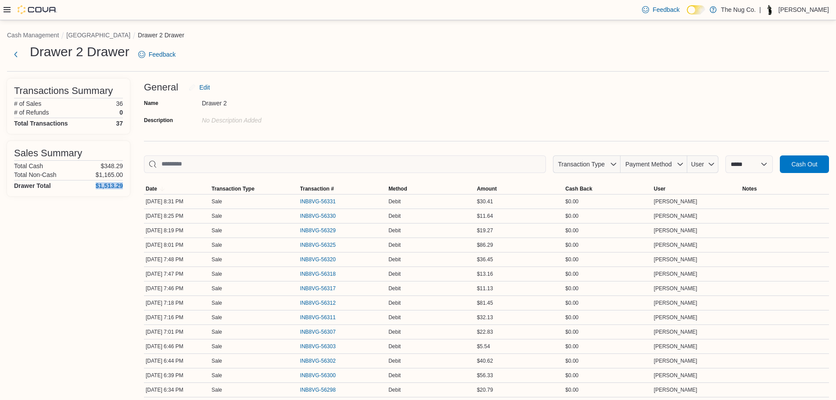
drag, startPoint x: 94, startPoint y: 191, endPoint x: 137, endPoint y: 185, distance: 43.5
